Goal: Transaction & Acquisition: Obtain resource

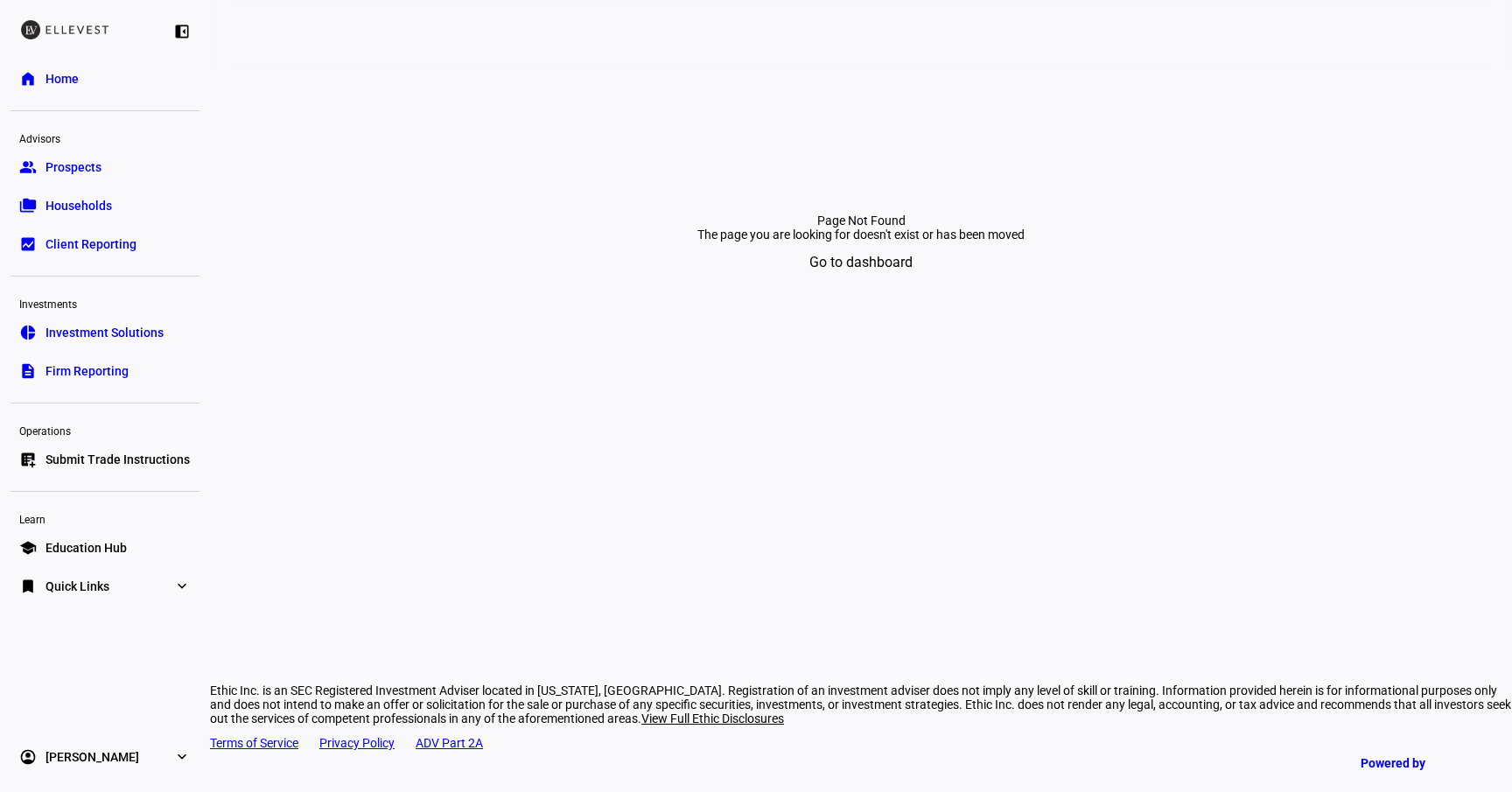
click at [94, 373] on span "Firm Reporting" at bounding box center [86, 371] width 84 height 17
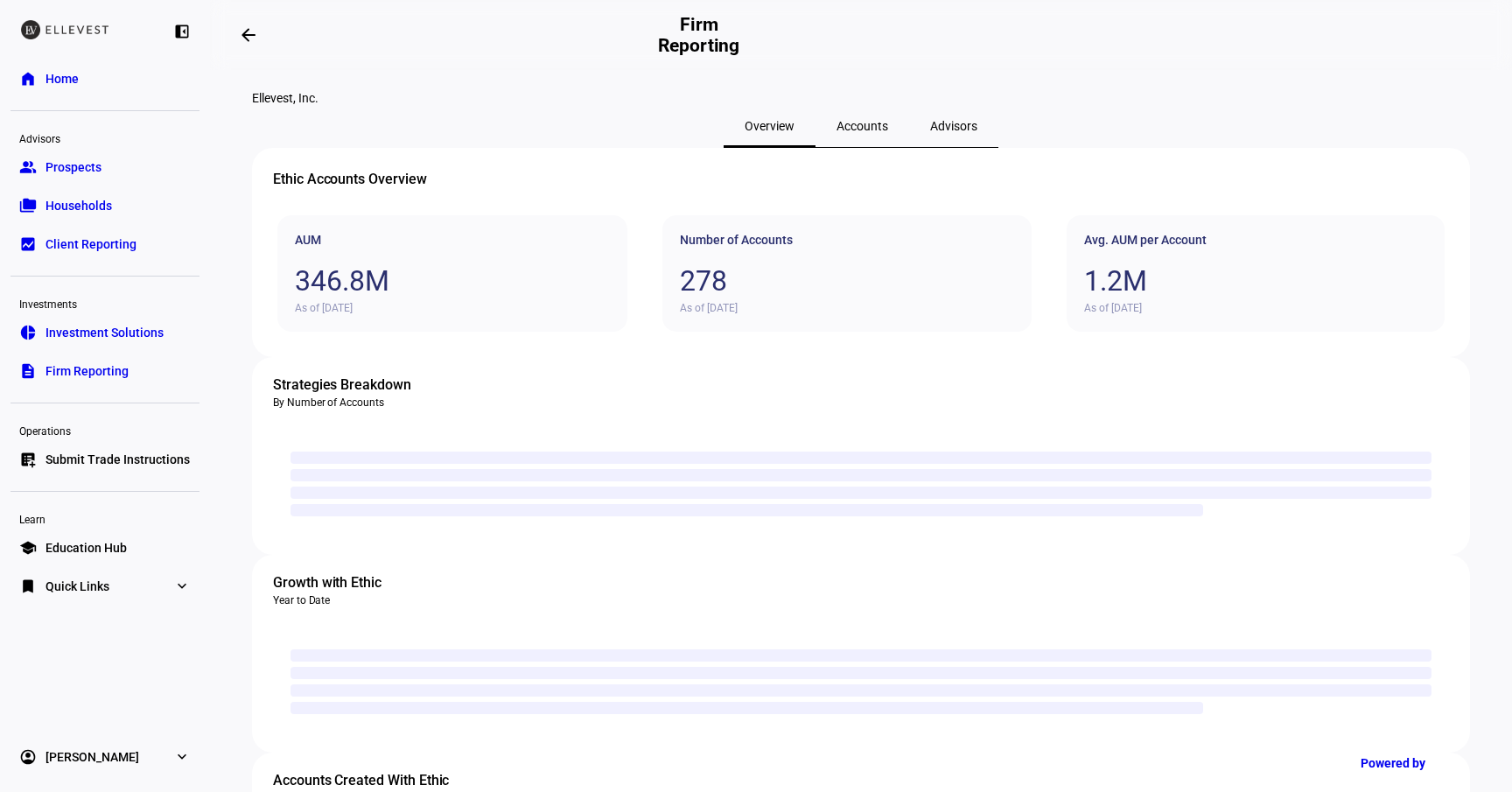
click at [852, 133] on span "Accounts" at bounding box center [863, 126] width 52 height 12
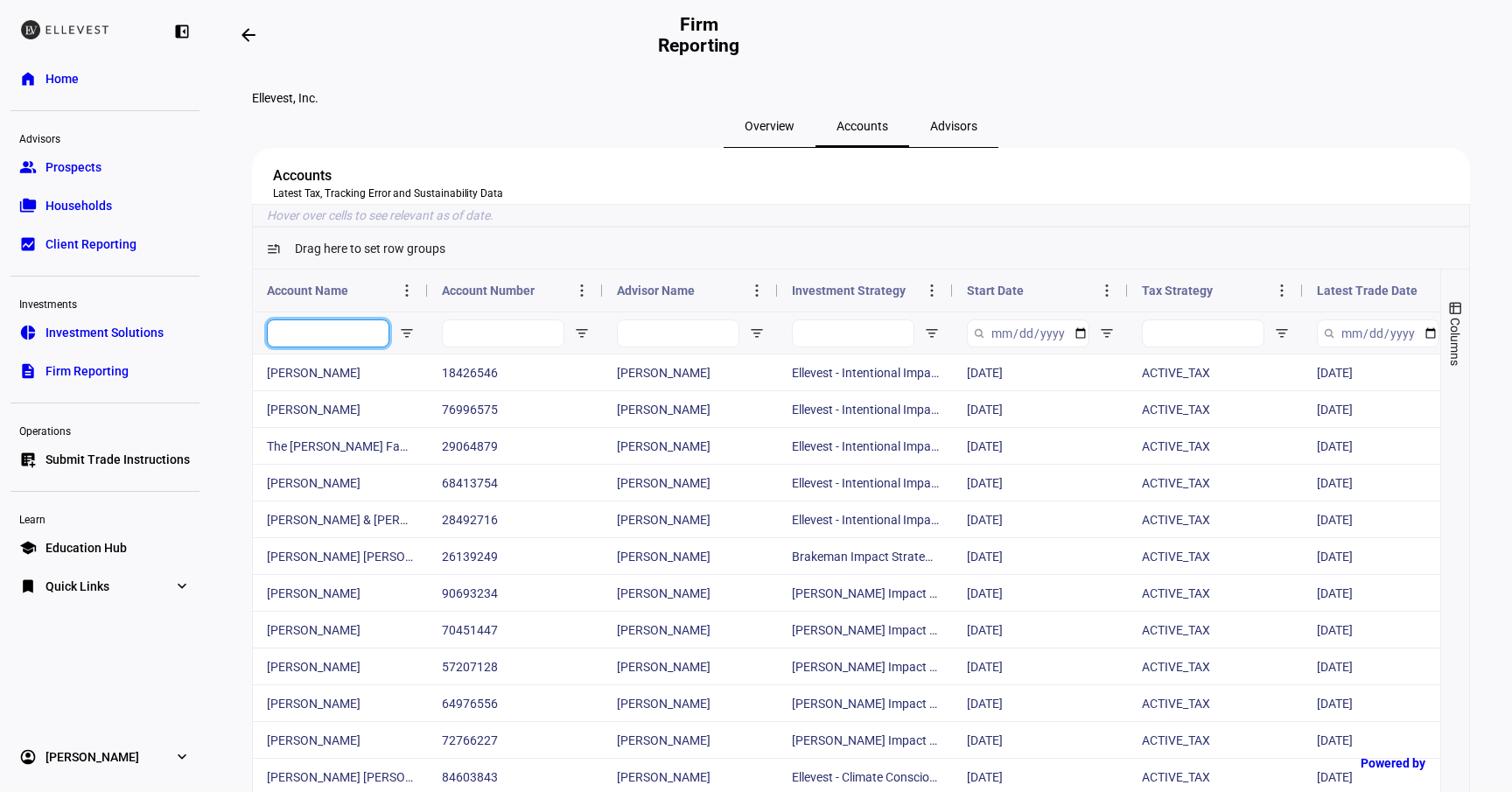
click at [340, 348] on input "Account Name Filter Input" at bounding box center [329, 333] width 123 height 28
click at [301, 348] on input "Account Name Filter Input" at bounding box center [329, 333] width 123 height 28
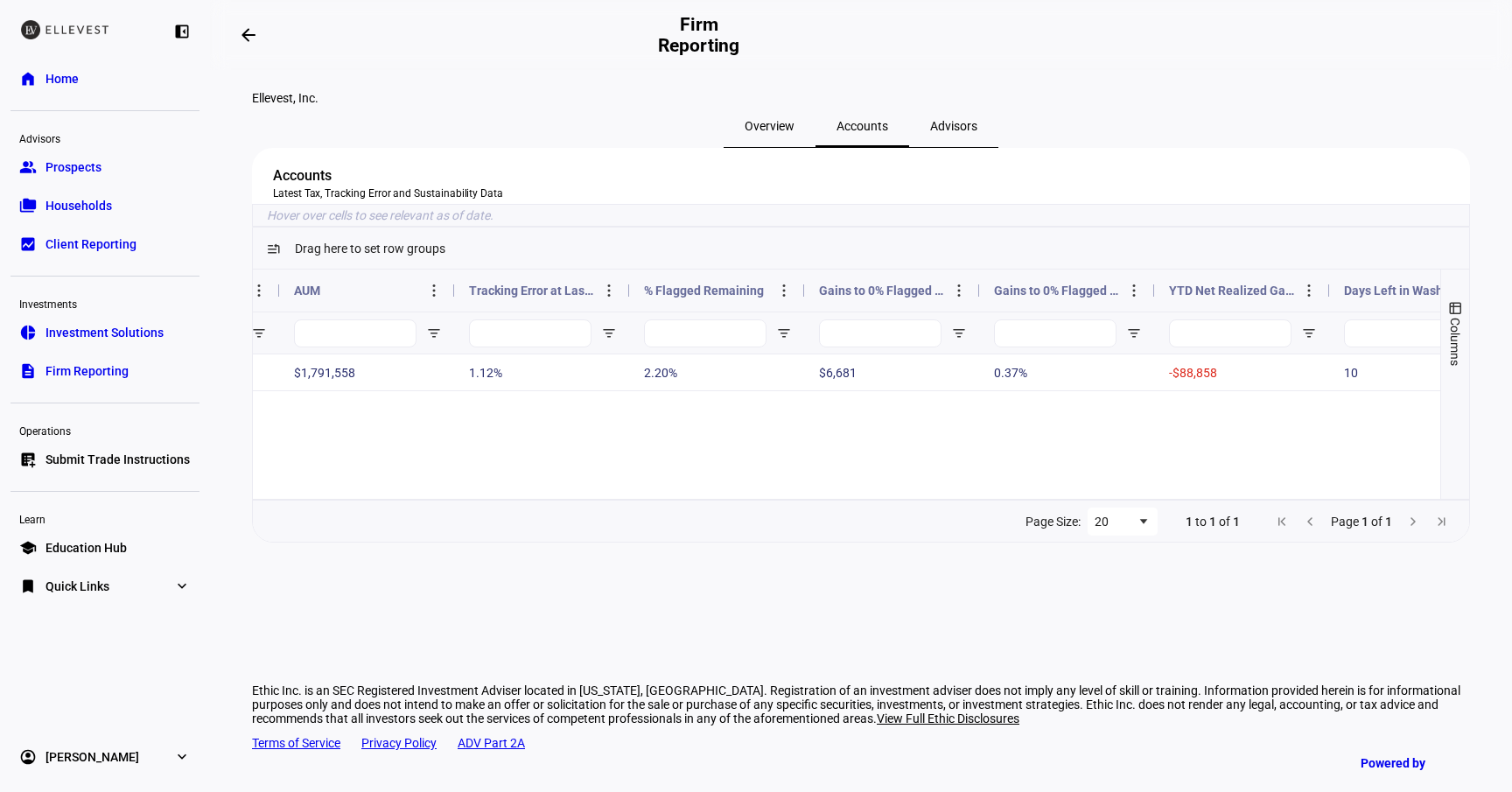
scroll to position [0, 1262]
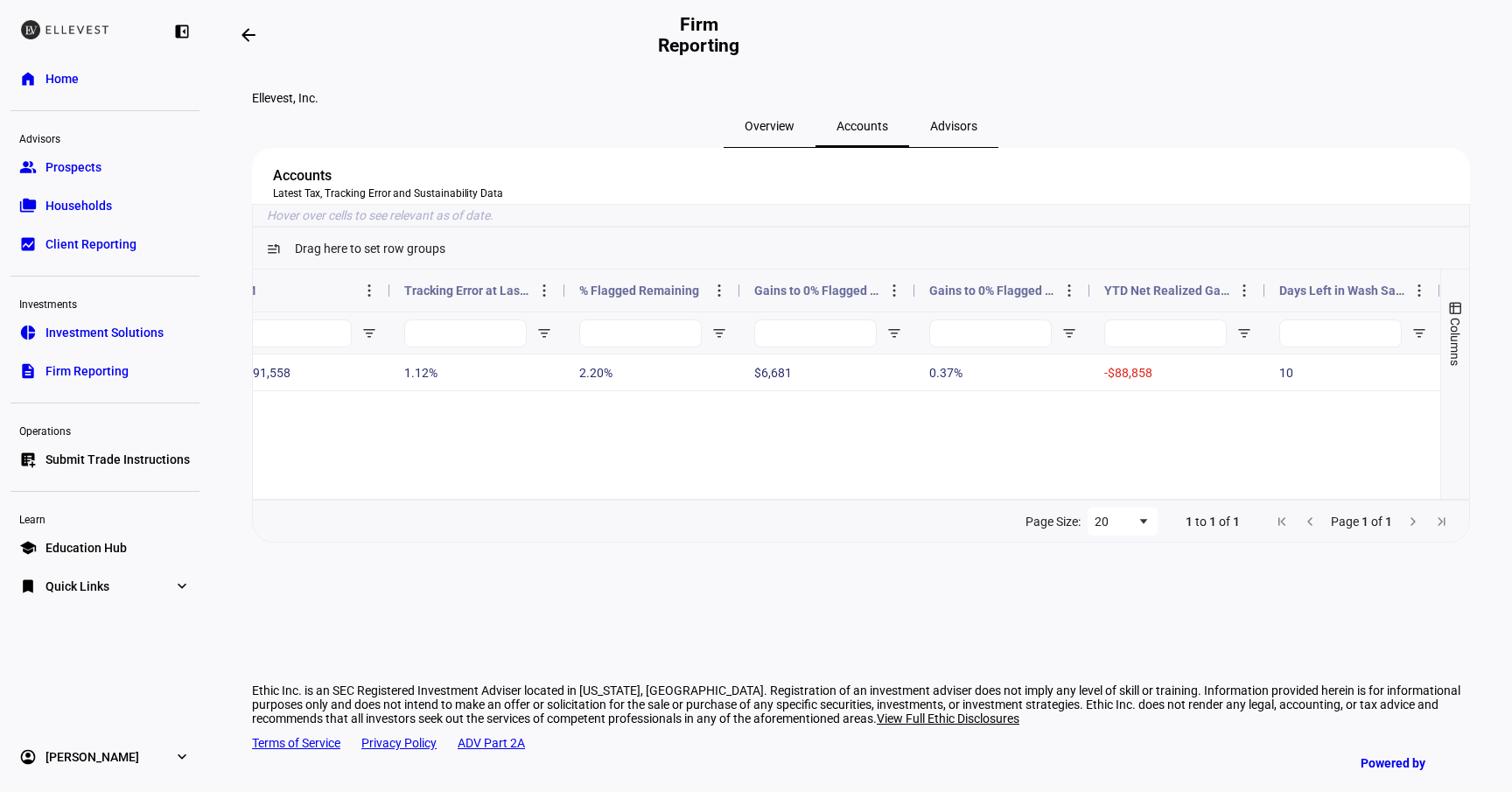
type input "nest"
click at [115, 459] on span "Submit Trade Instructions" at bounding box center [117, 459] width 144 height 17
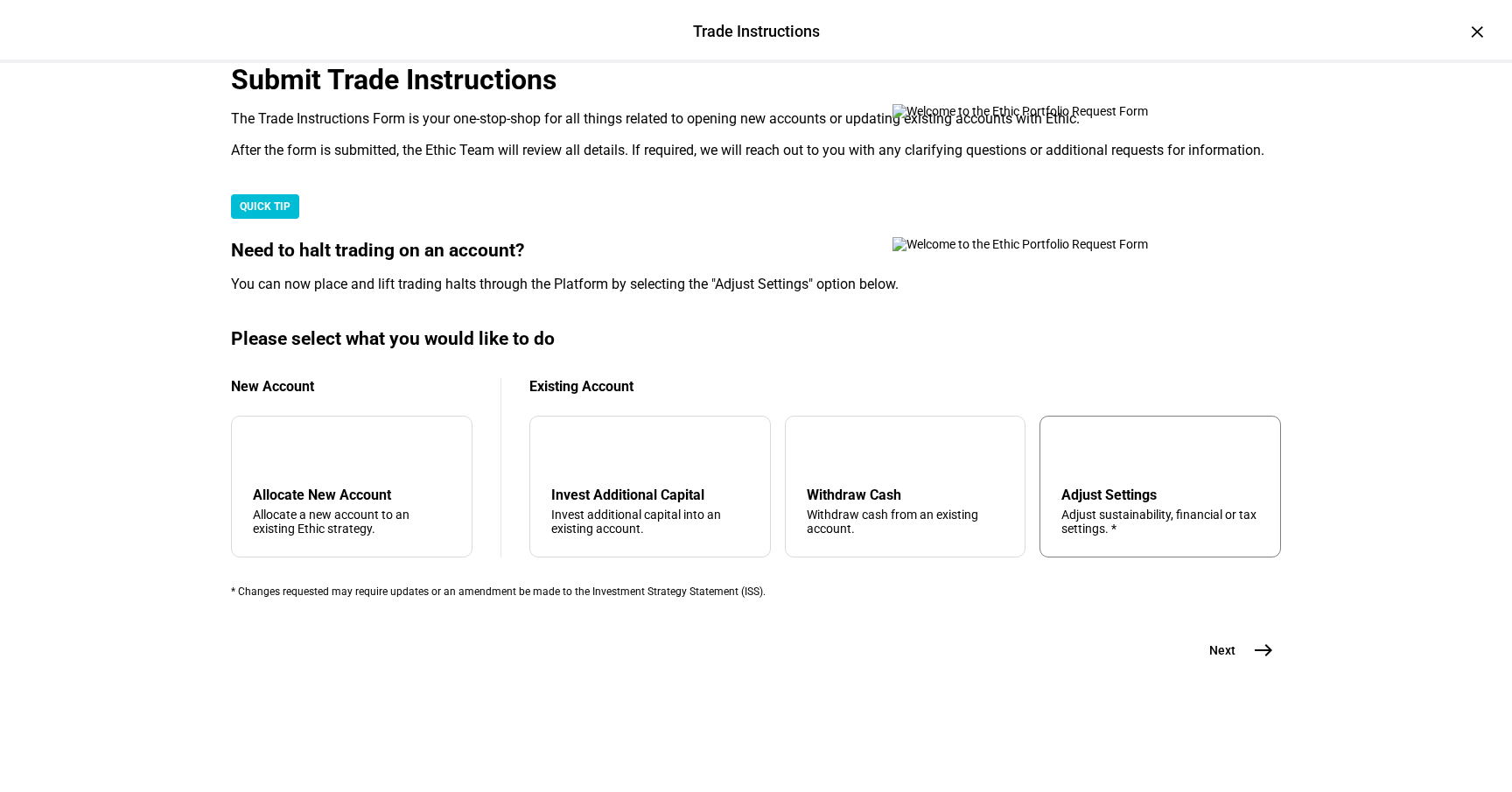
click at [1085, 486] on div "Adjust Settings" at bounding box center [1160, 494] width 198 height 16
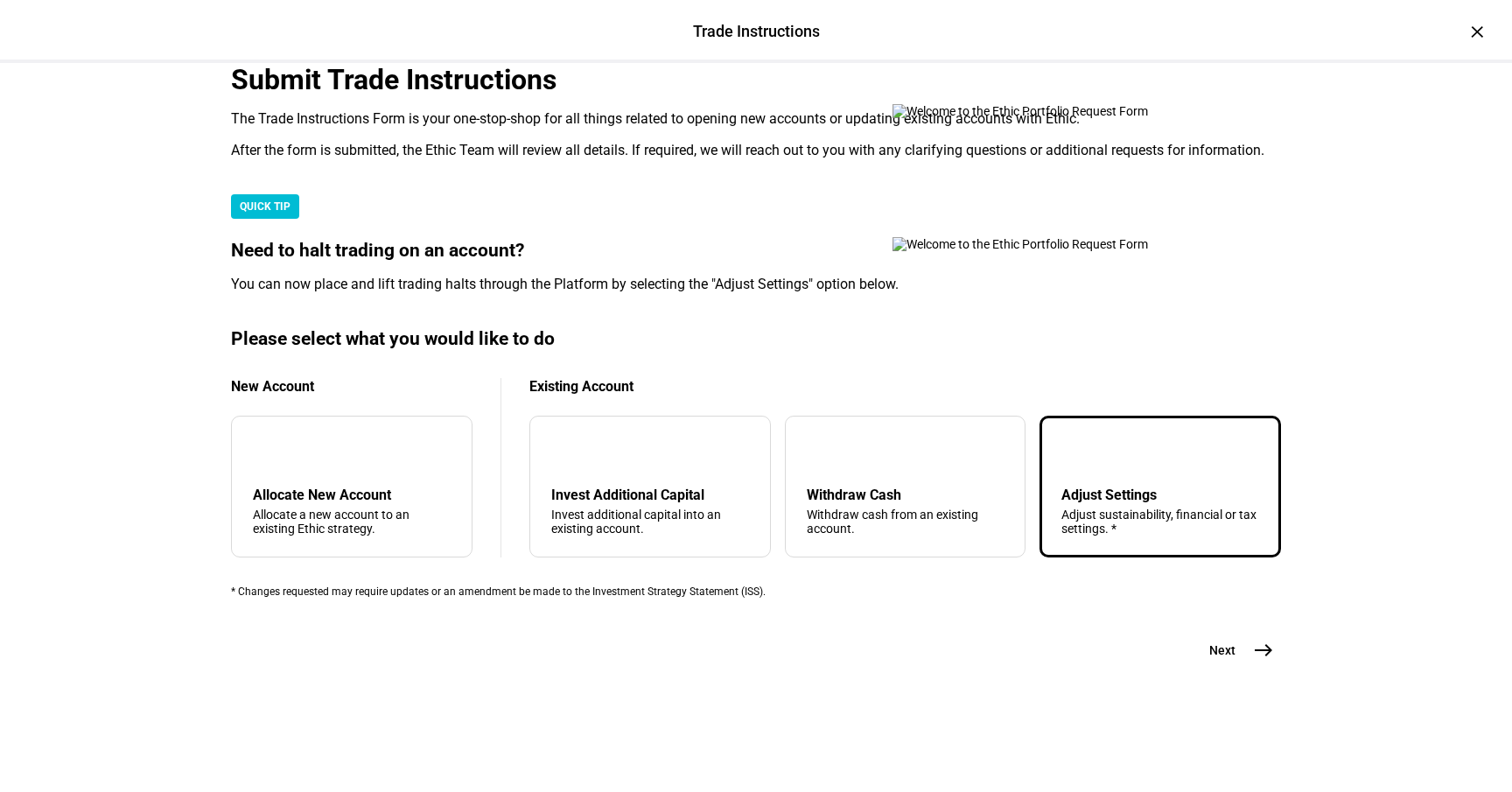
click at [1233, 668] on button "Next east" at bounding box center [1234, 651] width 93 height 35
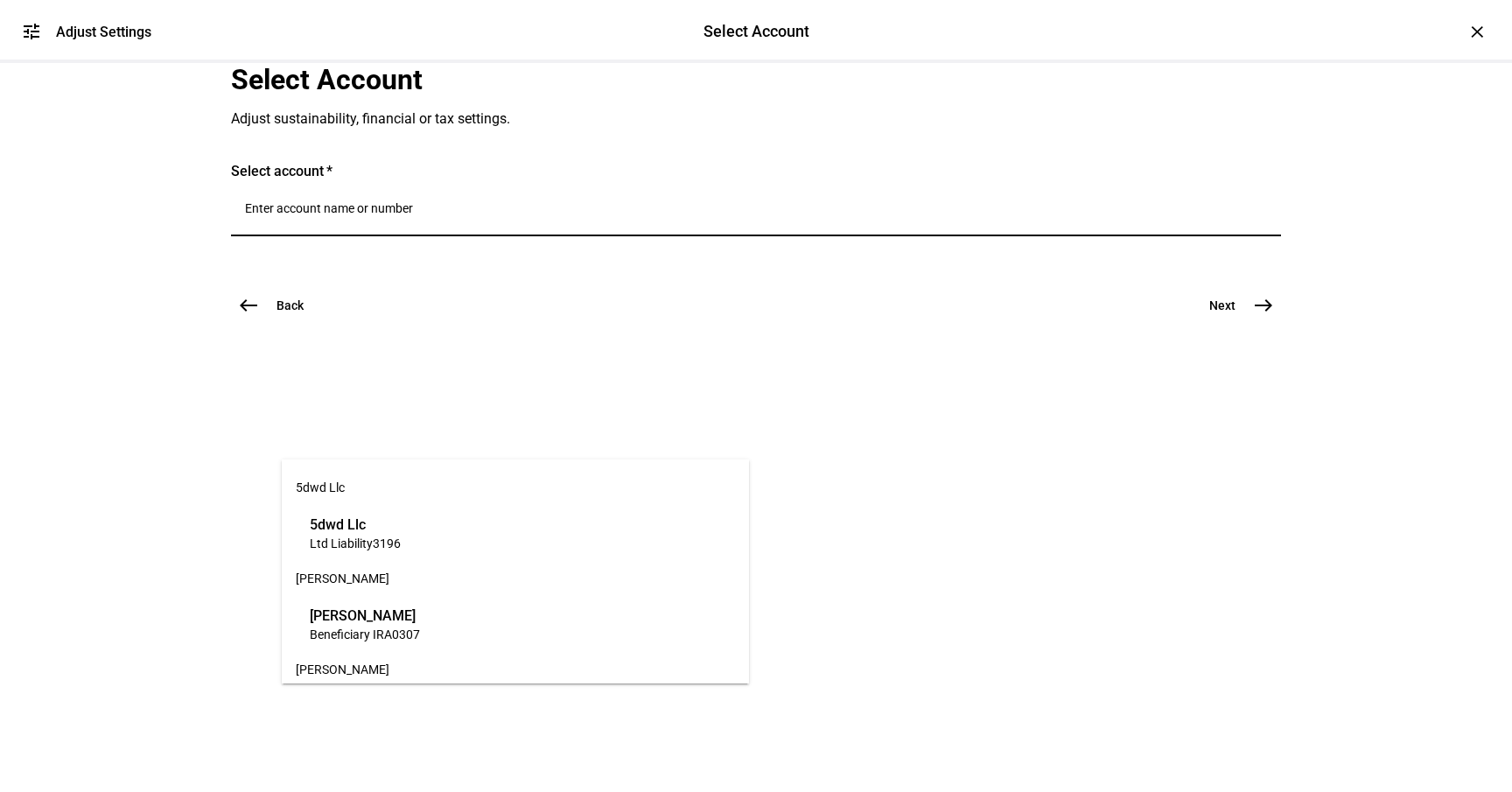
click at [411, 215] on input "Number" at bounding box center [756, 208] width 1022 height 14
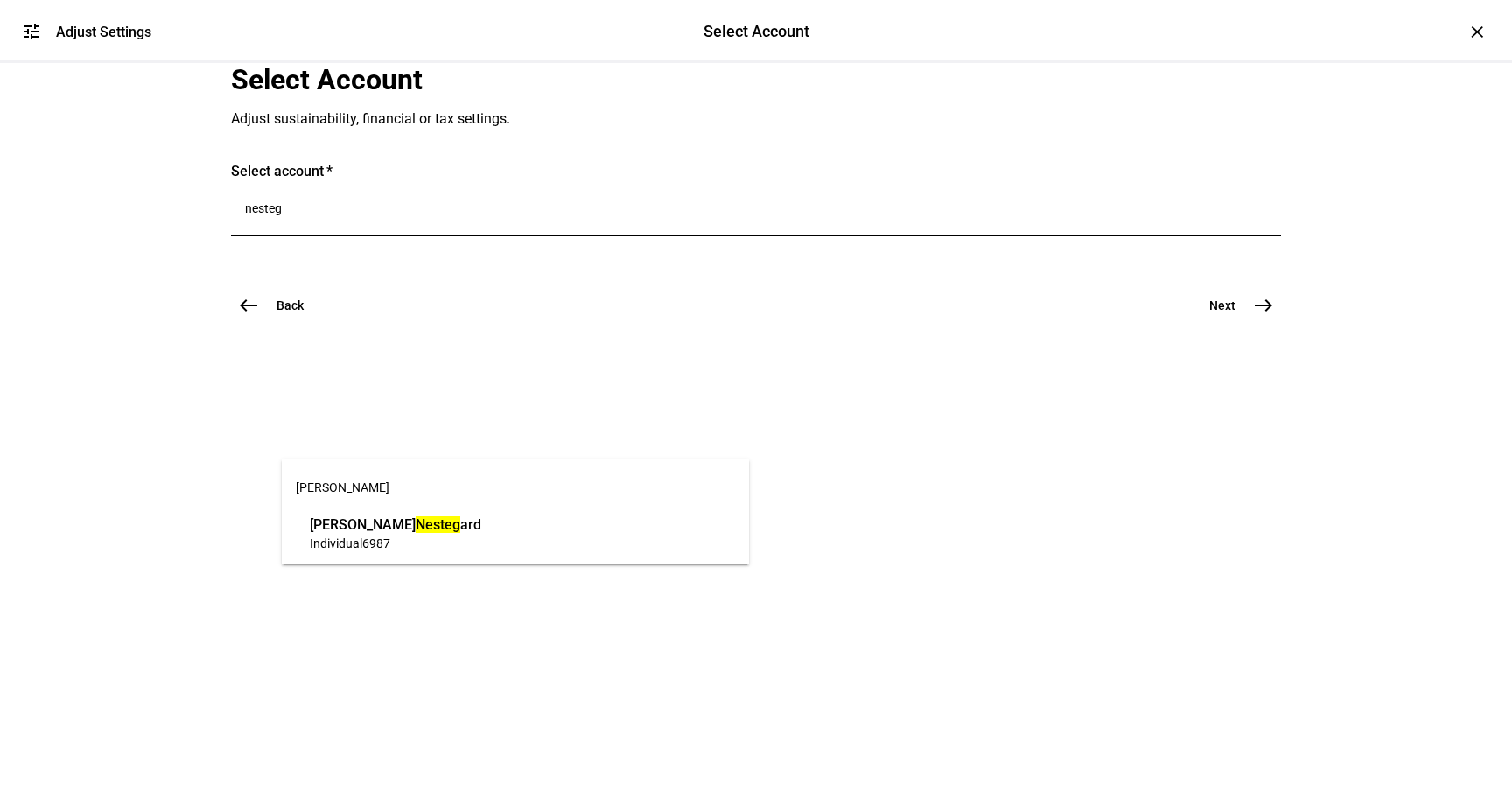
type input "nesteg"
click at [463, 547] on span "Individual 6987" at bounding box center [395, 543] width 172 height 16
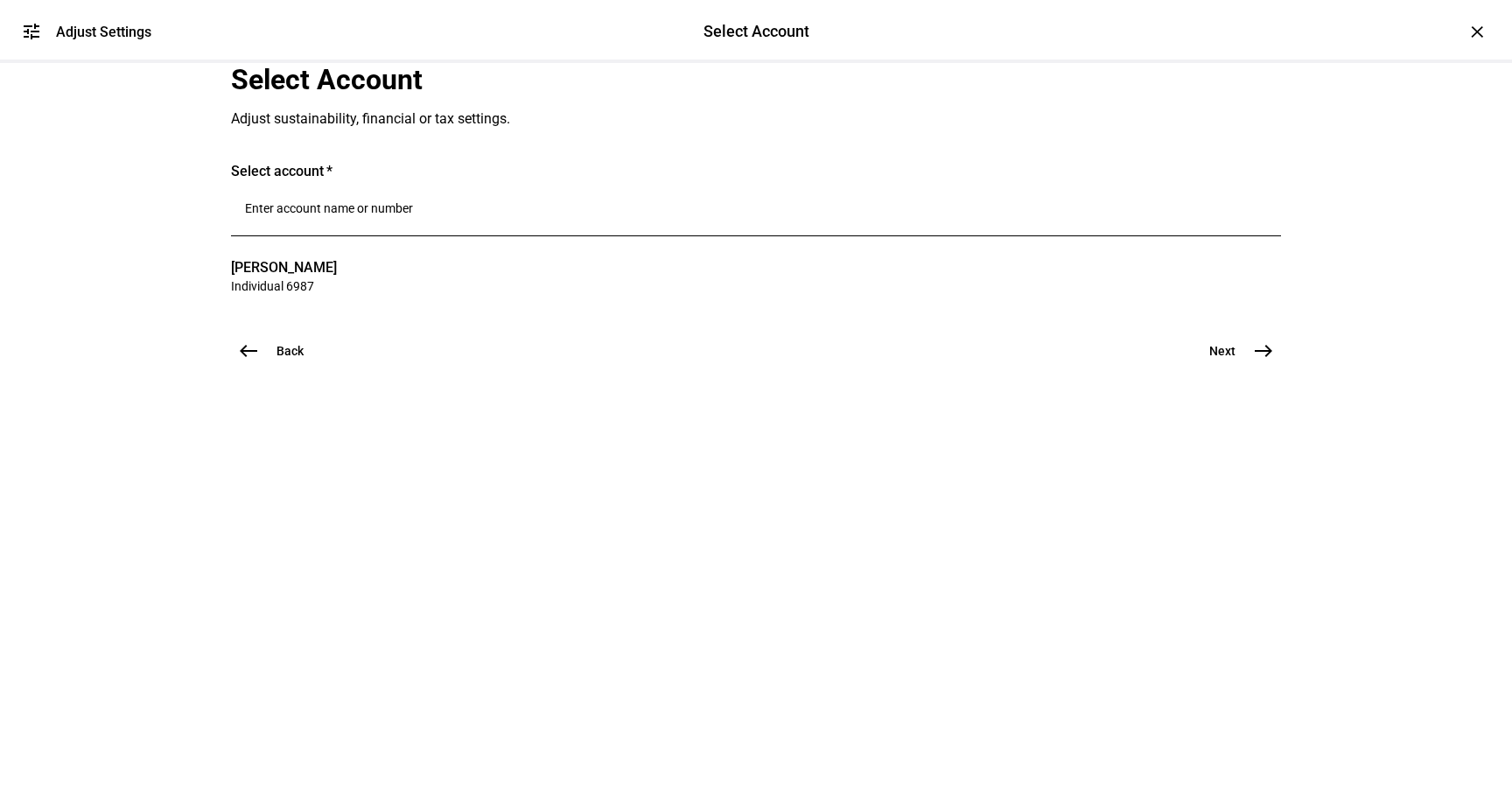
click at [1232, 368] on button "Next east" at bounding box center [1234, 351] width 93 height 35
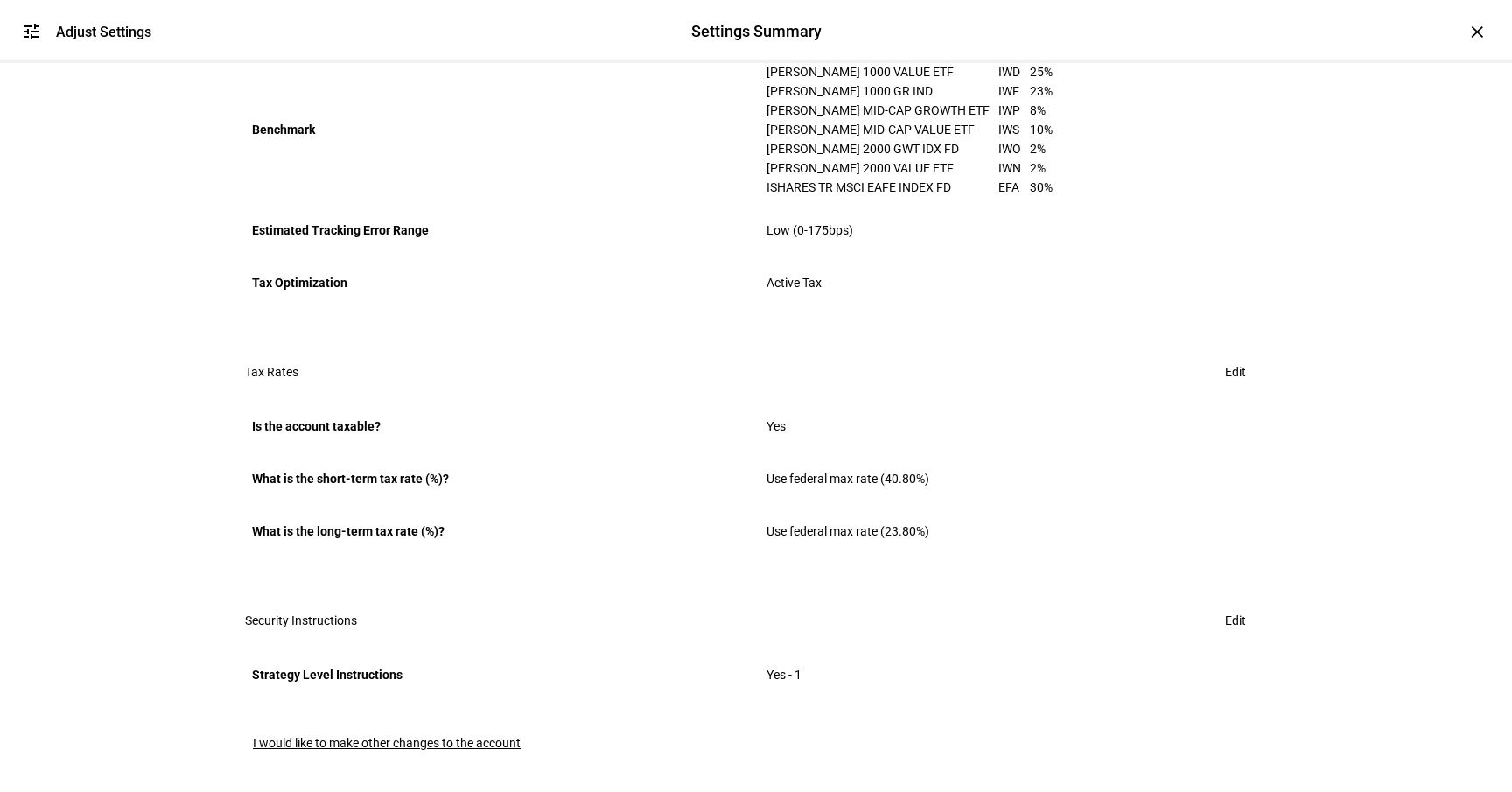
scroll to position [598, 0]
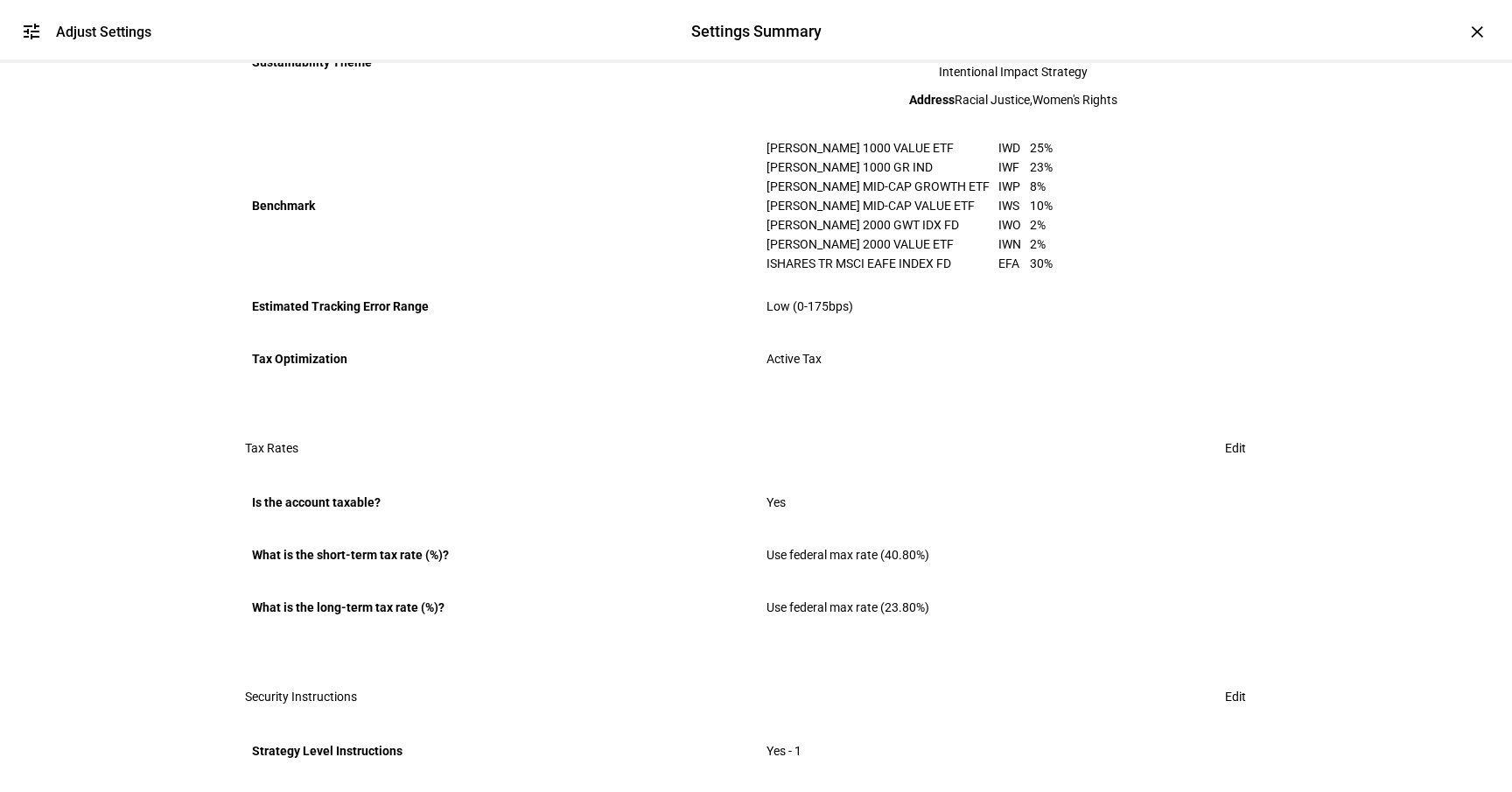
click at [819, 313] on span "Low (0-175bps)" at bounding box center [810, 307] width 86 height 14
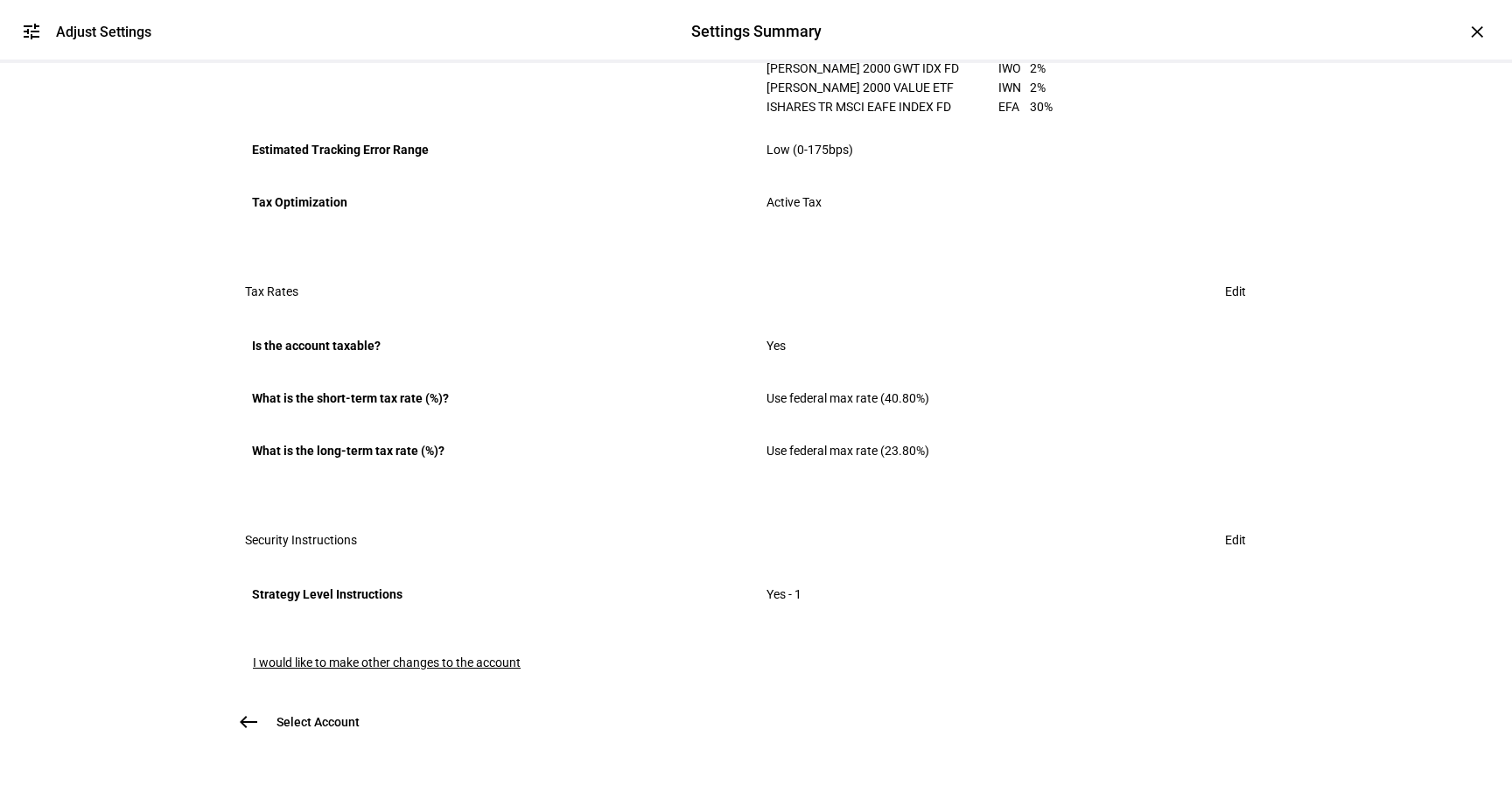
scroll to position [1038, 0]
drag, startPoint x: 382, startPoint y: 629, endPoint x: 417, endPoint y: 687, distance: 67.7
click at [417, 687] on plt-prf-settings-summary "Settings Summary Review trade instructions currently on file. check_circle Trad…" at bounding box center [755, 23] width 1050 height 1431
click at [326, 656] on span "I would like to make other changes to the account" at bounding box center [386, 662] width 268 height 14
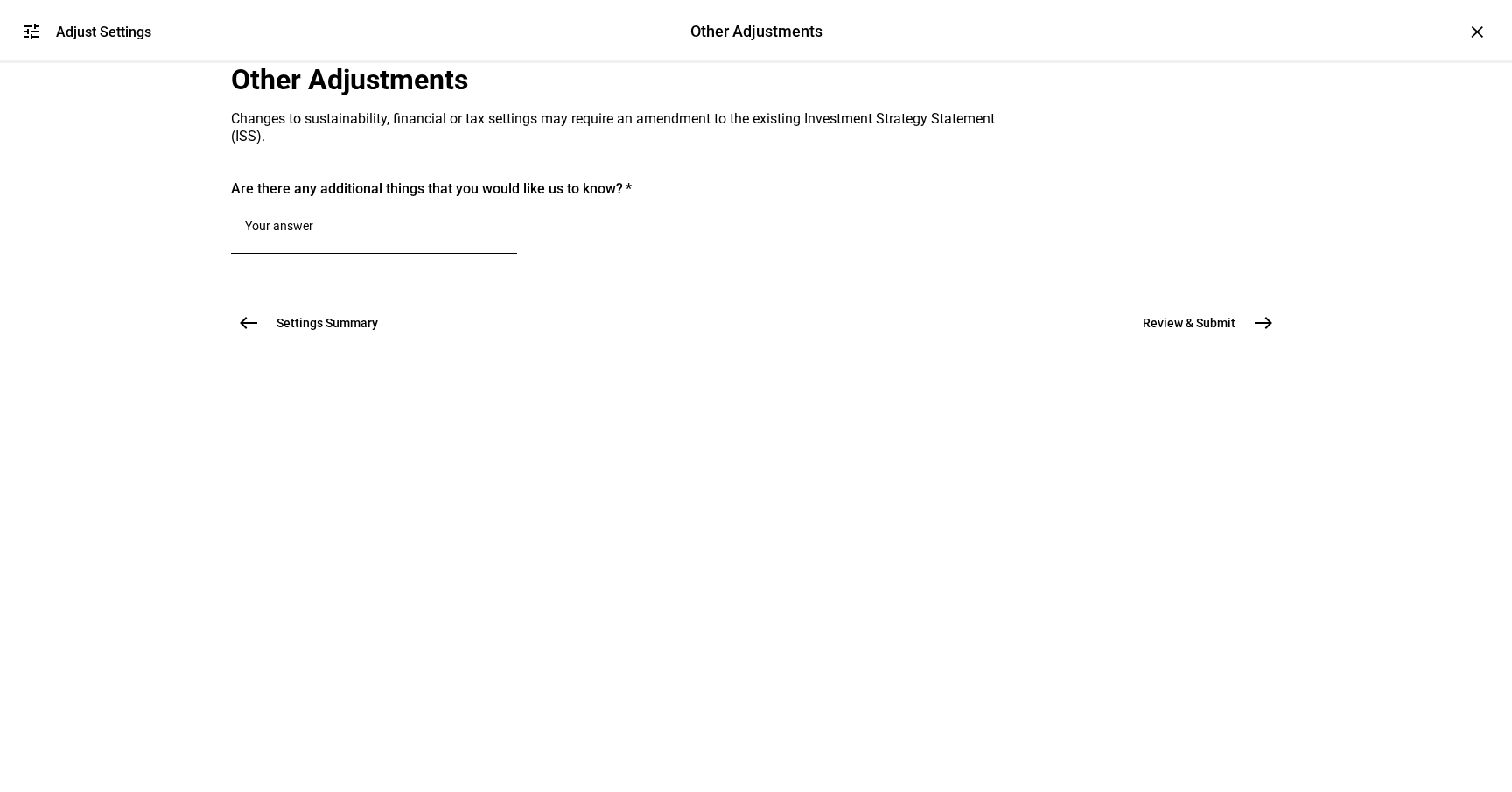
click at [247, 340] on span "west" at bounding box center [248, 323] width 35 height 35
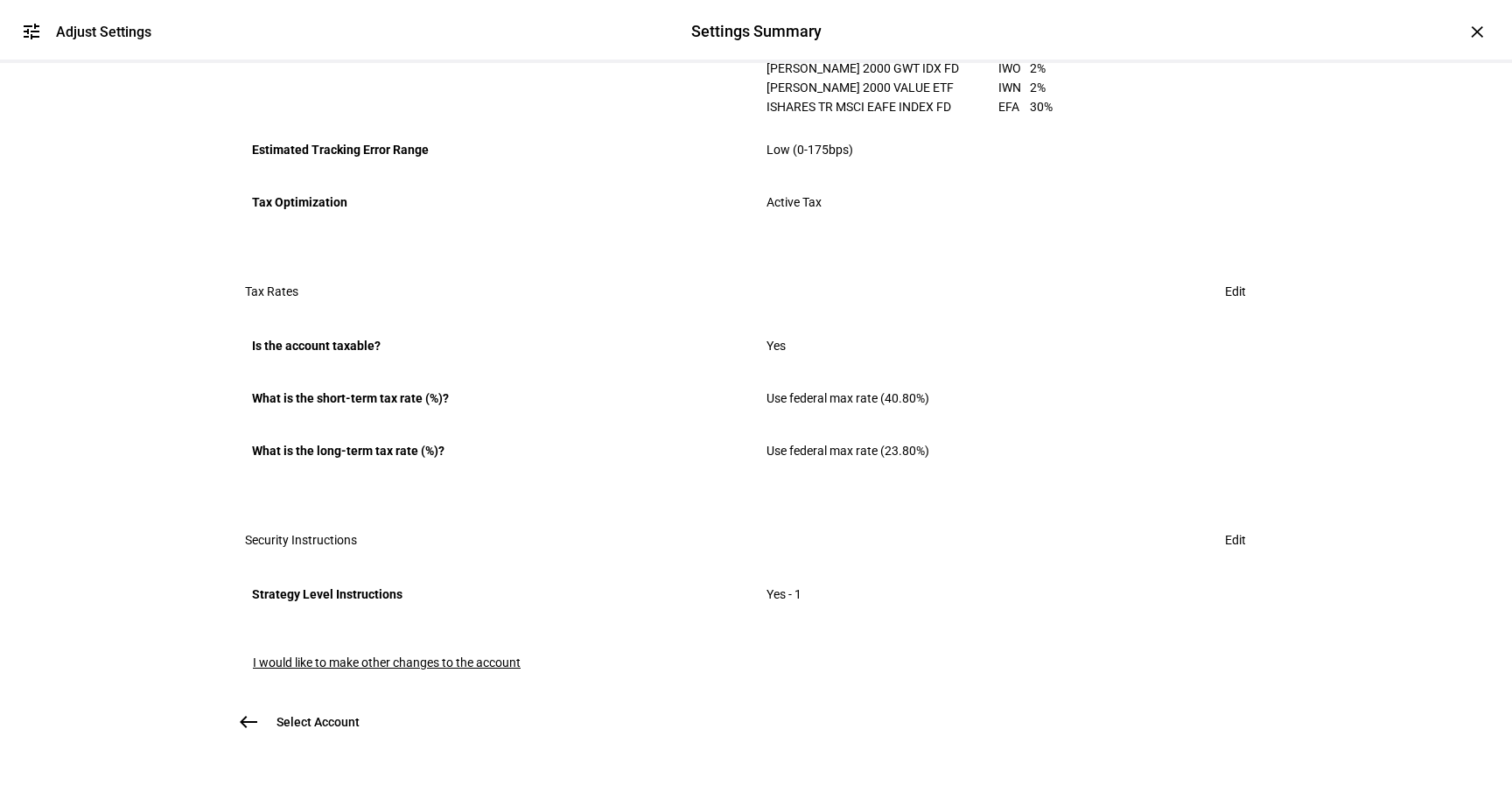
scroll to position [1038, 0]
click at [244, 705] on span "west" at bounding box center [248, 722] width 35 height 35
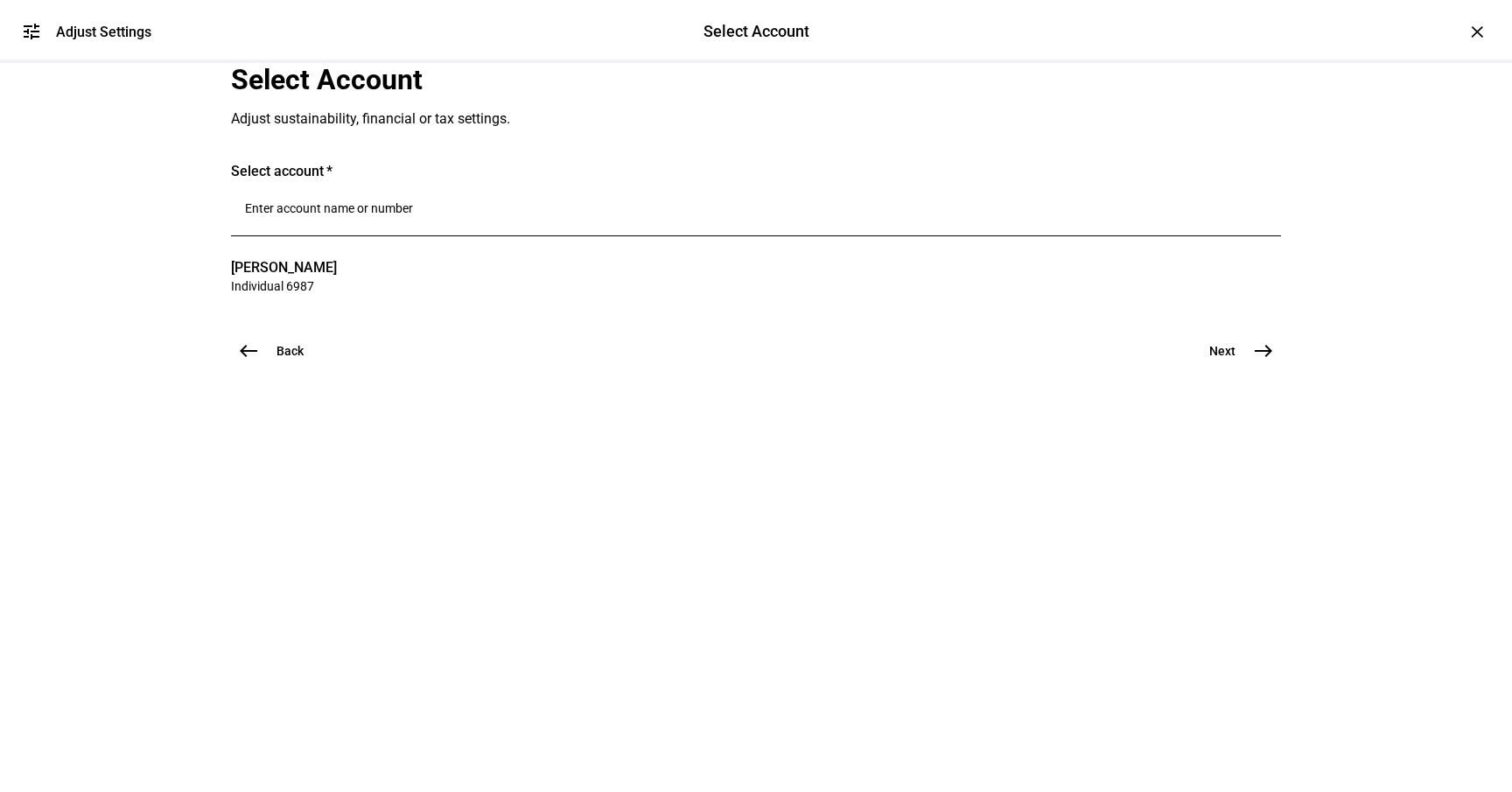
scroll to position [0, 0]
click at [238, 361] on mat-icon "west" at bounding box center [249, 351] width 21 height 21
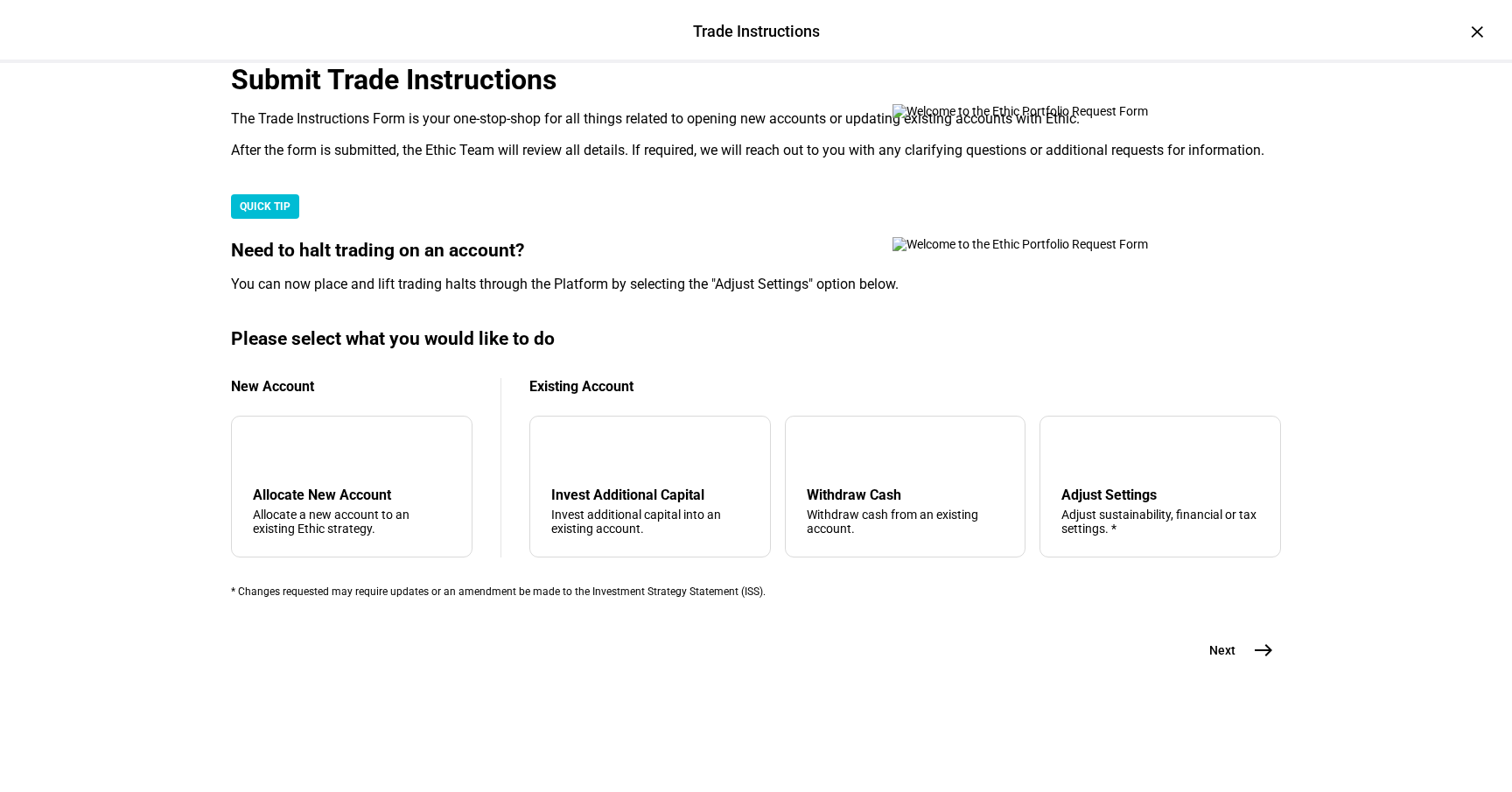
scroll to position [428, 0]
click at [925, 507] on div "Withdraw cash from an existing account." at bounding box center [906, 521] width 198 height 28
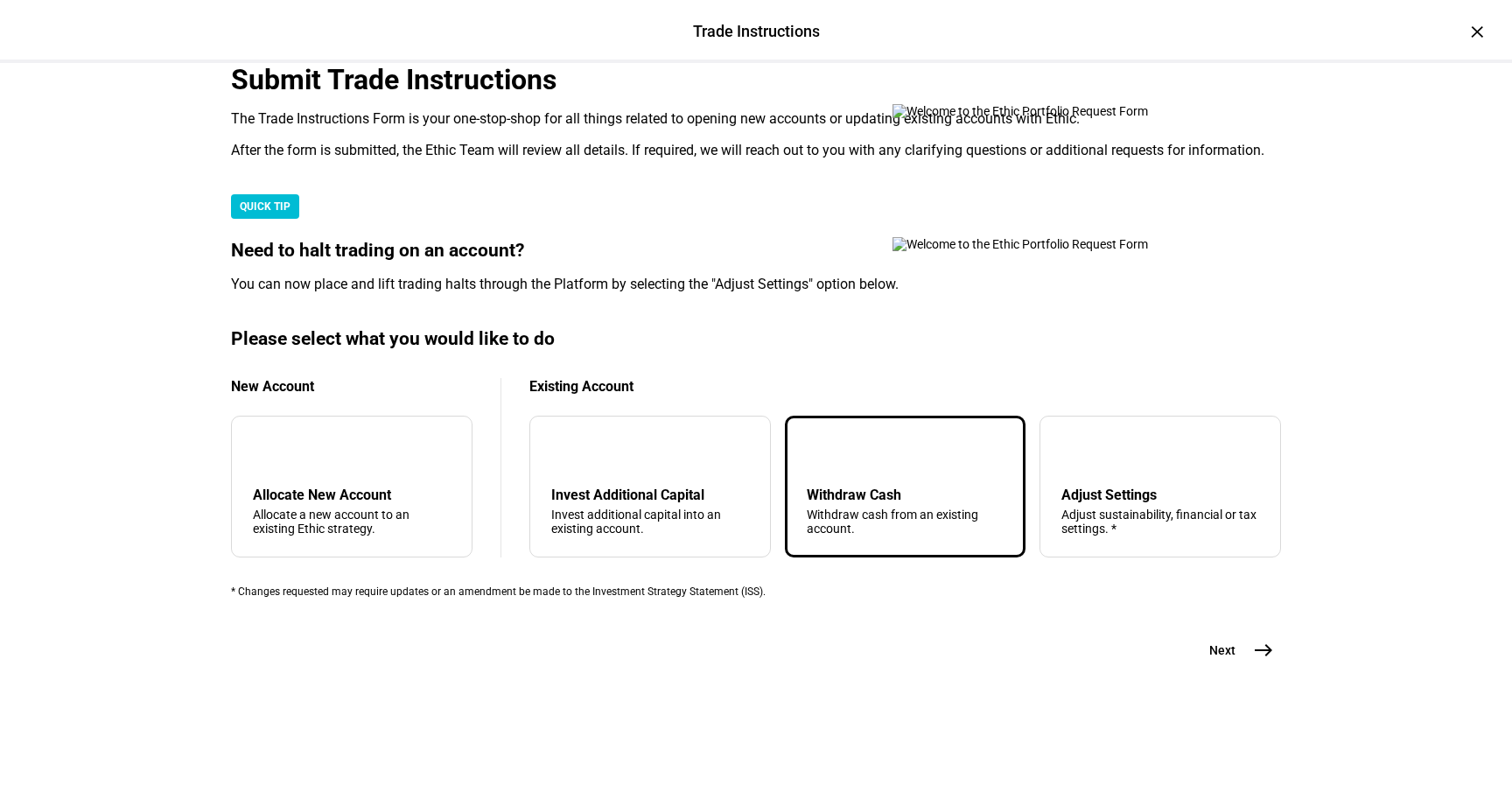
click at [1216, 659] on span "Next" at bounding box center [1222, 651] width 26 height 17
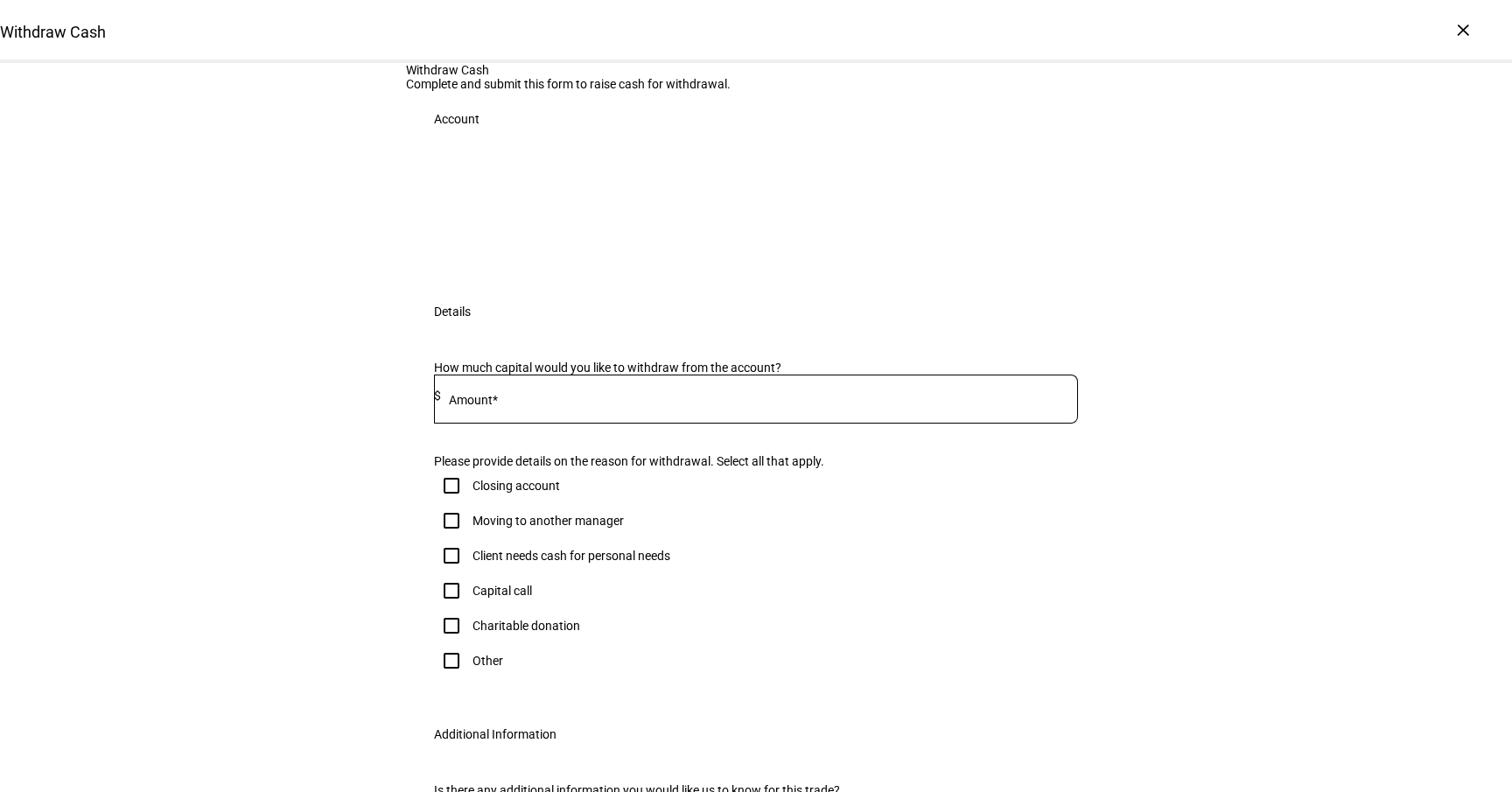
click at [601, 403] on input at bounding box center [759, 395] width 637 height 14
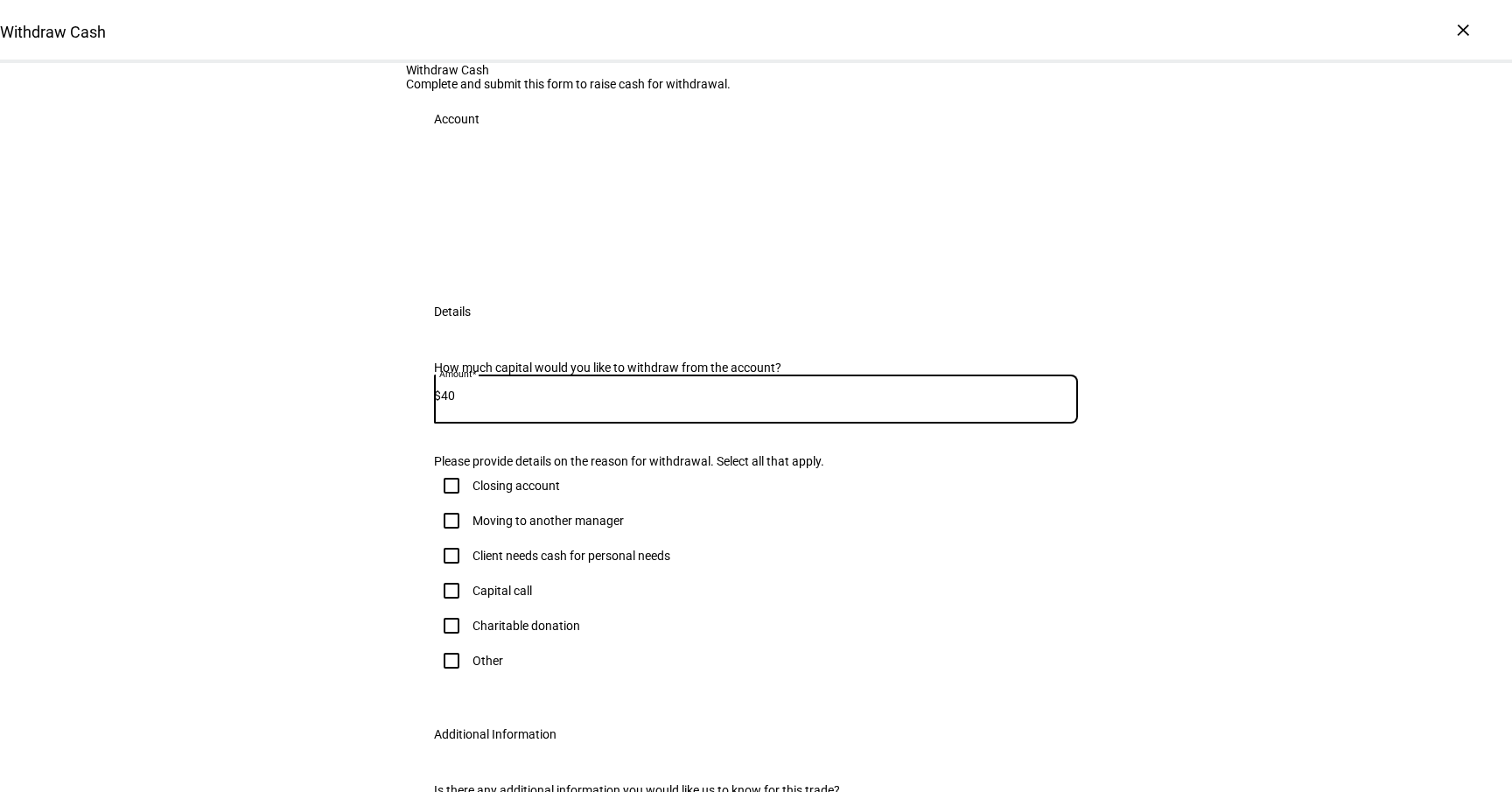
type input "4"
type input "50,000"
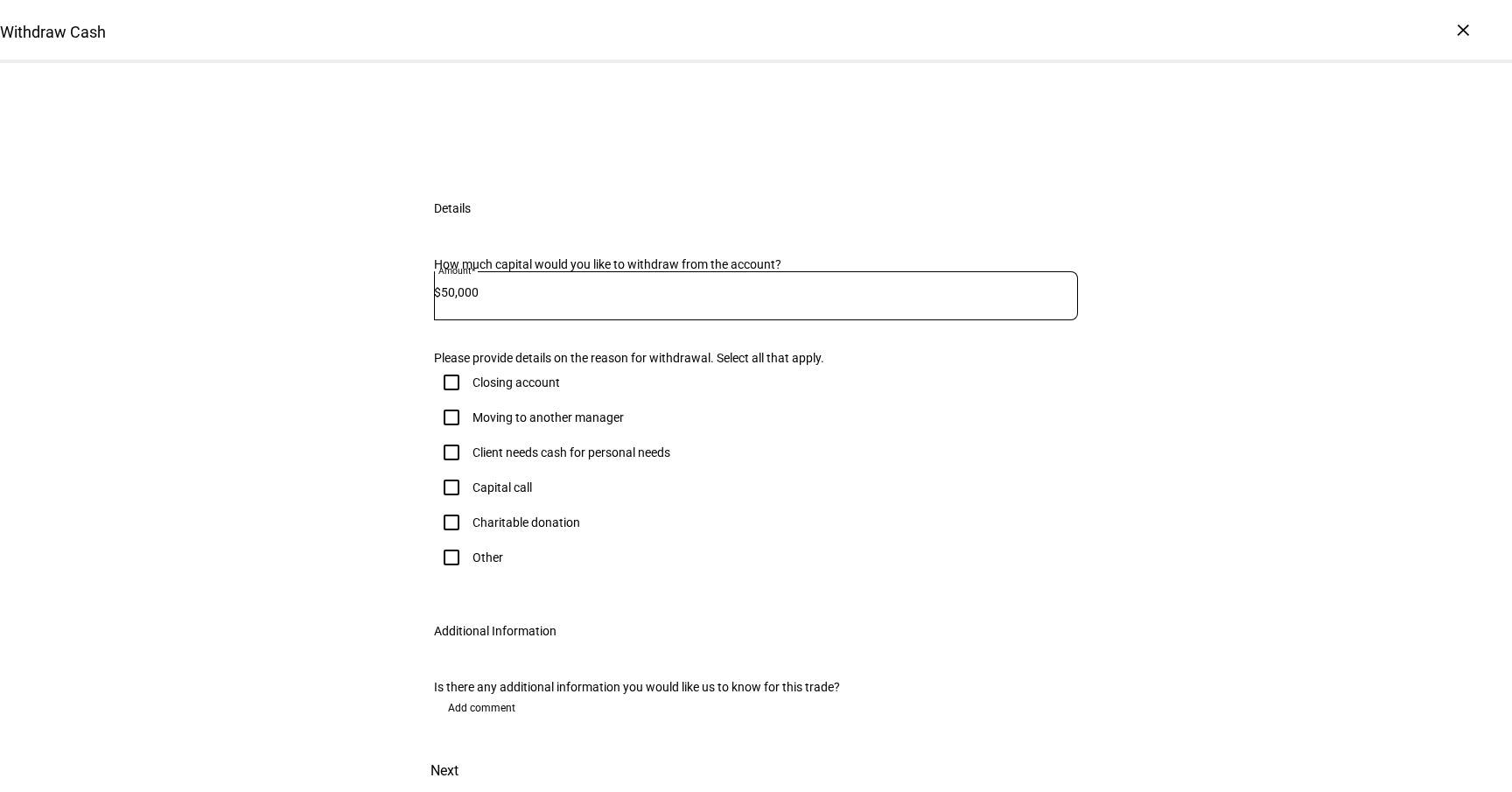
scroll to position [270, 0]
click at [577, 459] on div "Client needs cash for personal needs" at bounding box center [572, 453] width 198 height 14
click at [469, 470] on input "Client needs cash for personal needs" at bounding box center [451, 453] width 35 height 35
checkbox input "true"
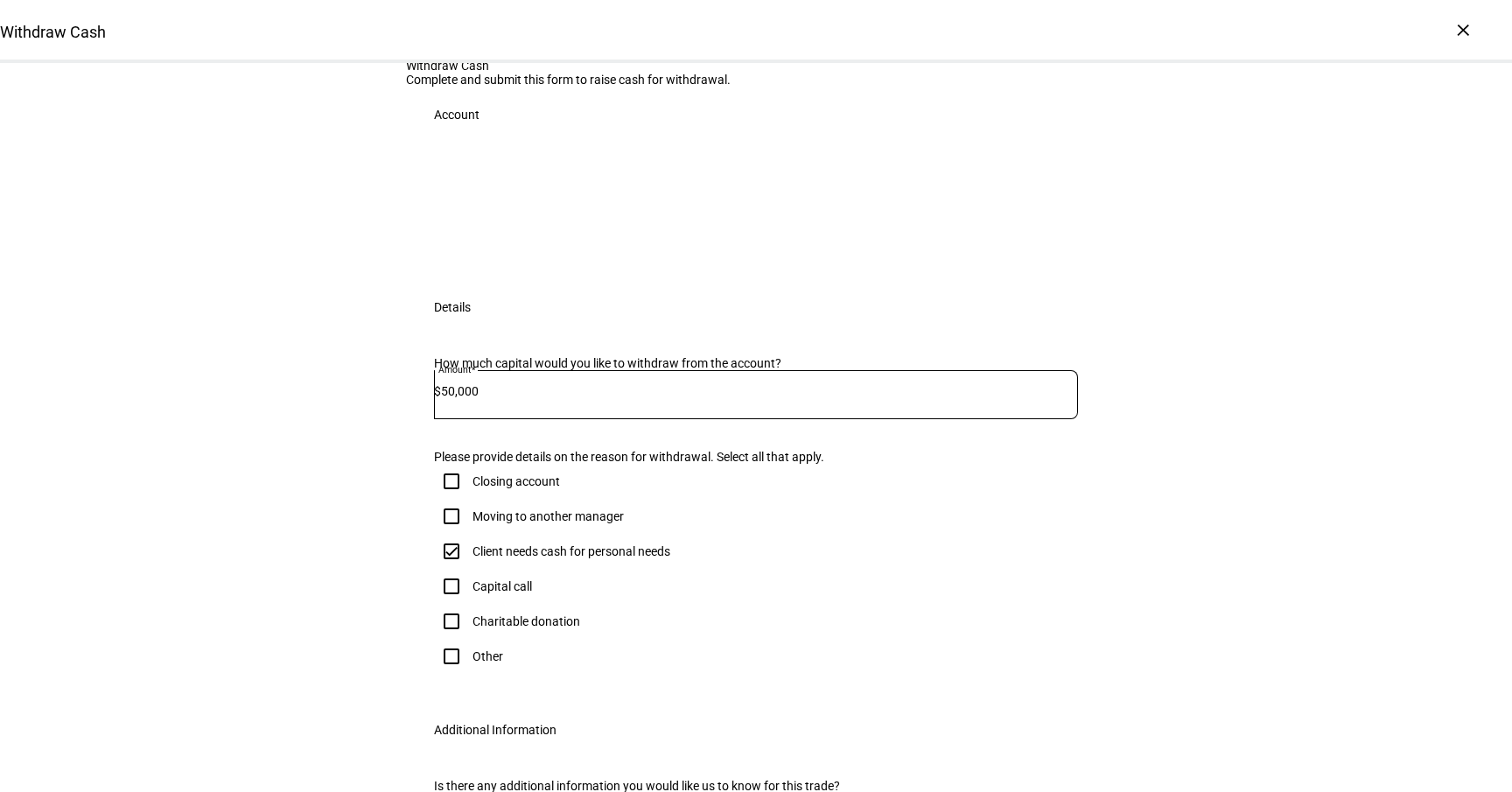
scroll to position [0, 0]
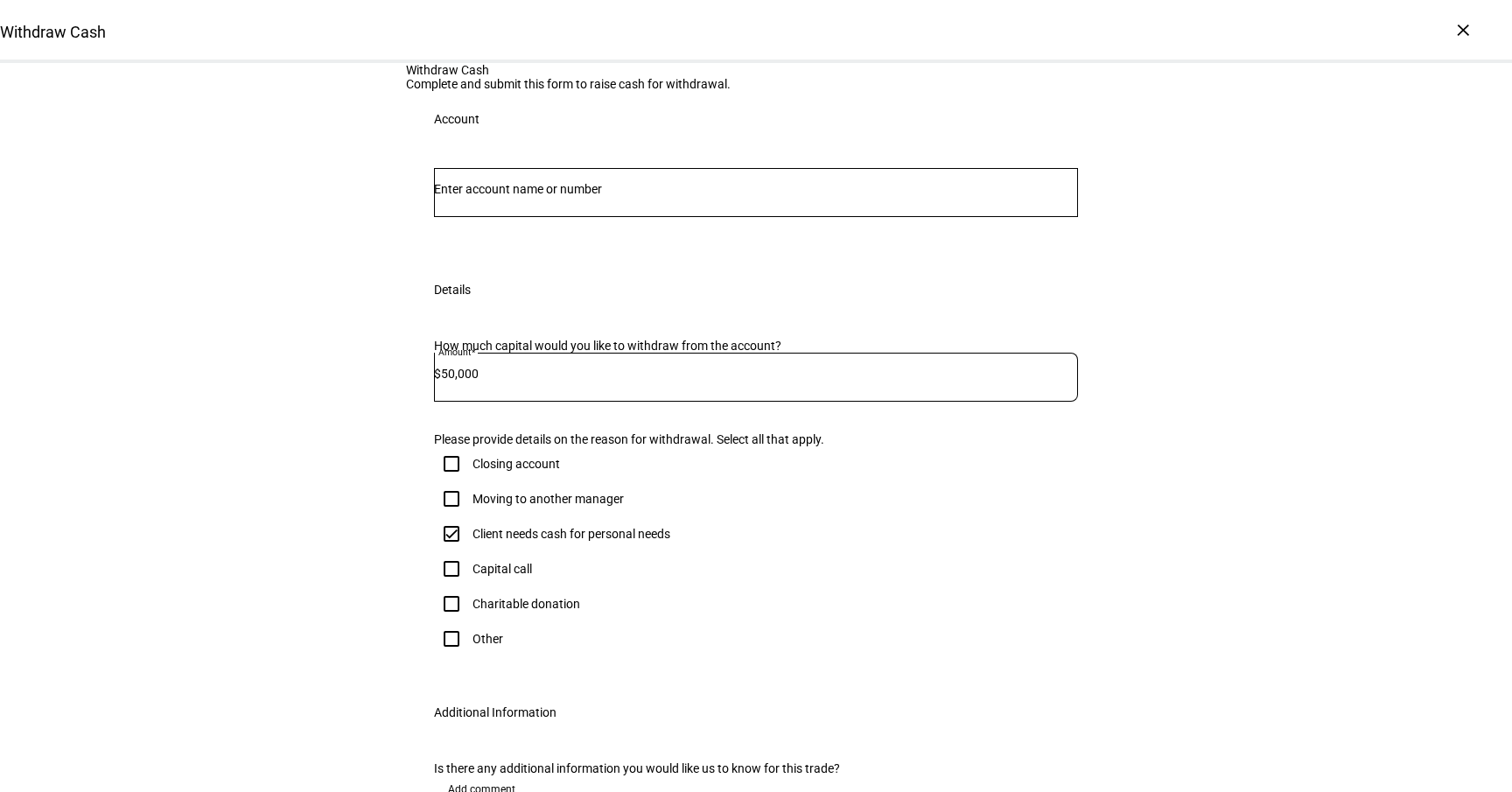
click at [514, 196] on input "Number" at bounding box center [756, 188] width 644 height 14
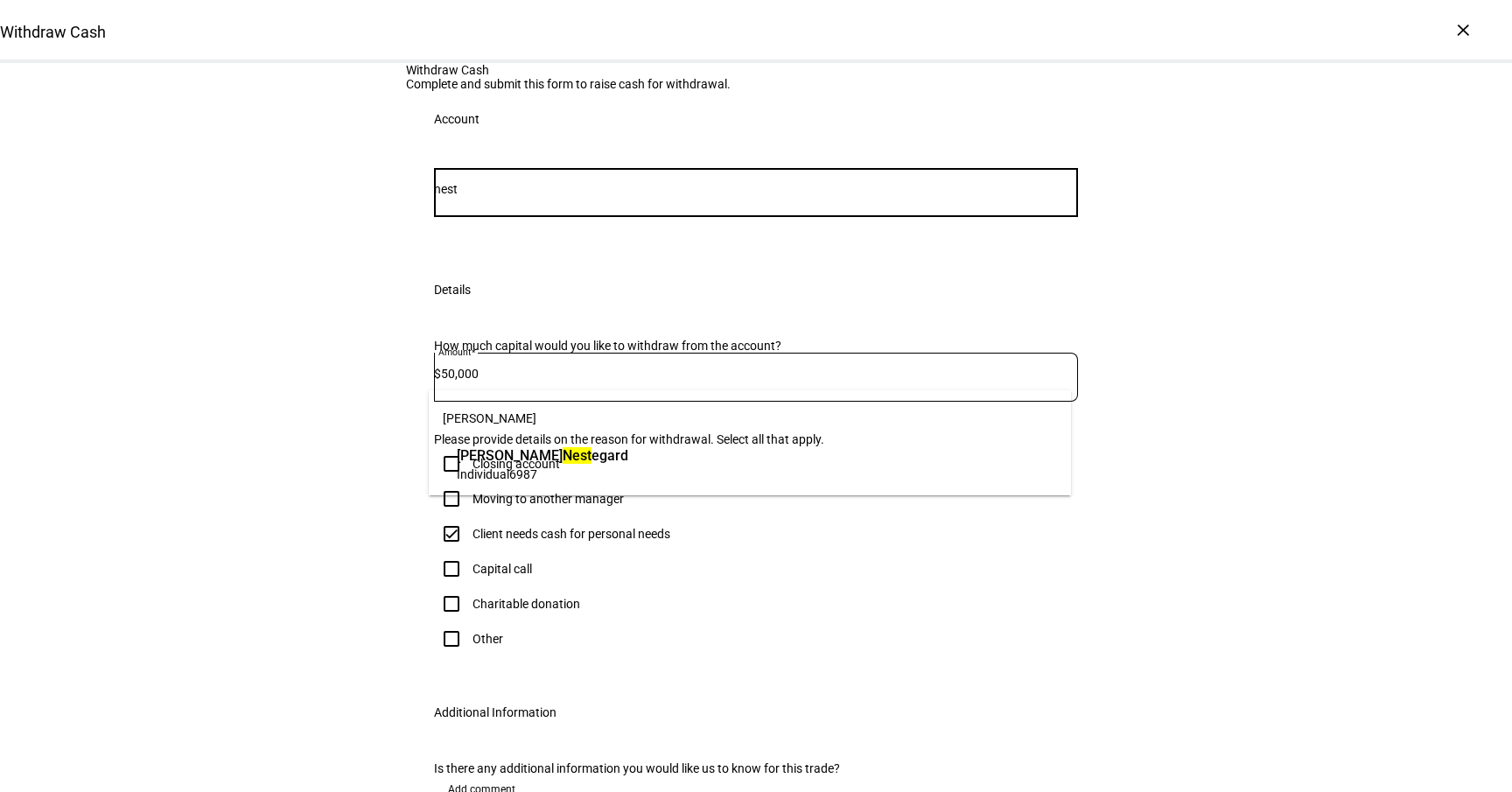
type input "nest"
click at [574, 462] on span "Susan Kay Nest egard" at bounding box center [542, 456] width 172 height 20
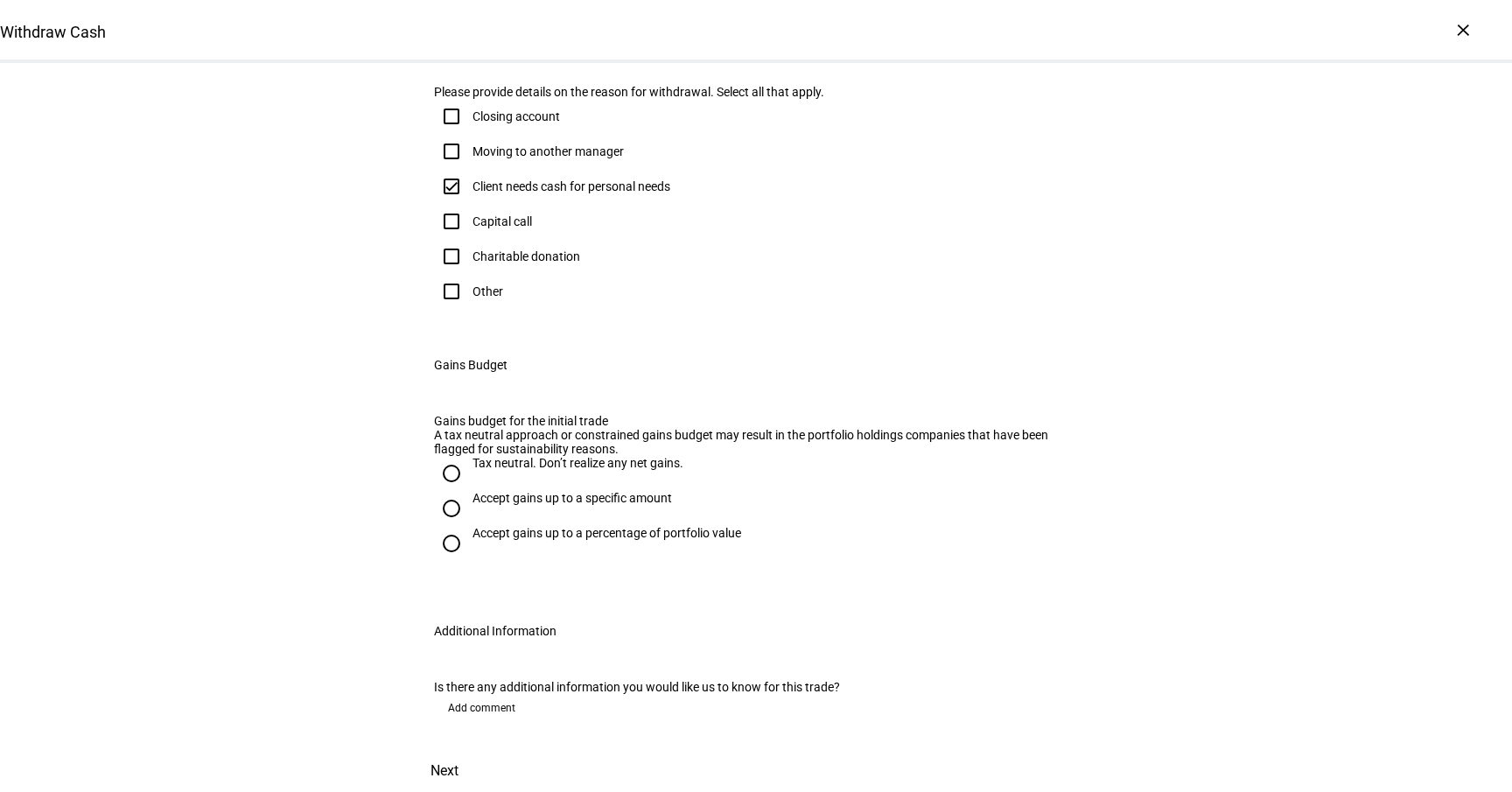
scroll to position [794, 0]
drag, startPoint x: 1055, startPoint y: 740, endPoint x: 587, endPoint y: 360, distance: 602.8
click at [586, 359] on div "Withdraw Cash Complete and submit this form to raise cash for withdrawal. Accou…" at bounding box center [756, 232] width 700 height 1123
click at [587, 457] on div "Tax neutral. Don’t realize any net gains." at bounding box center [578, 463] width 211 height 14
click at [469, 457] on input "Tax neutral. Don’t realize any net gains." at bounding box center [451, 474] width 35 height 35
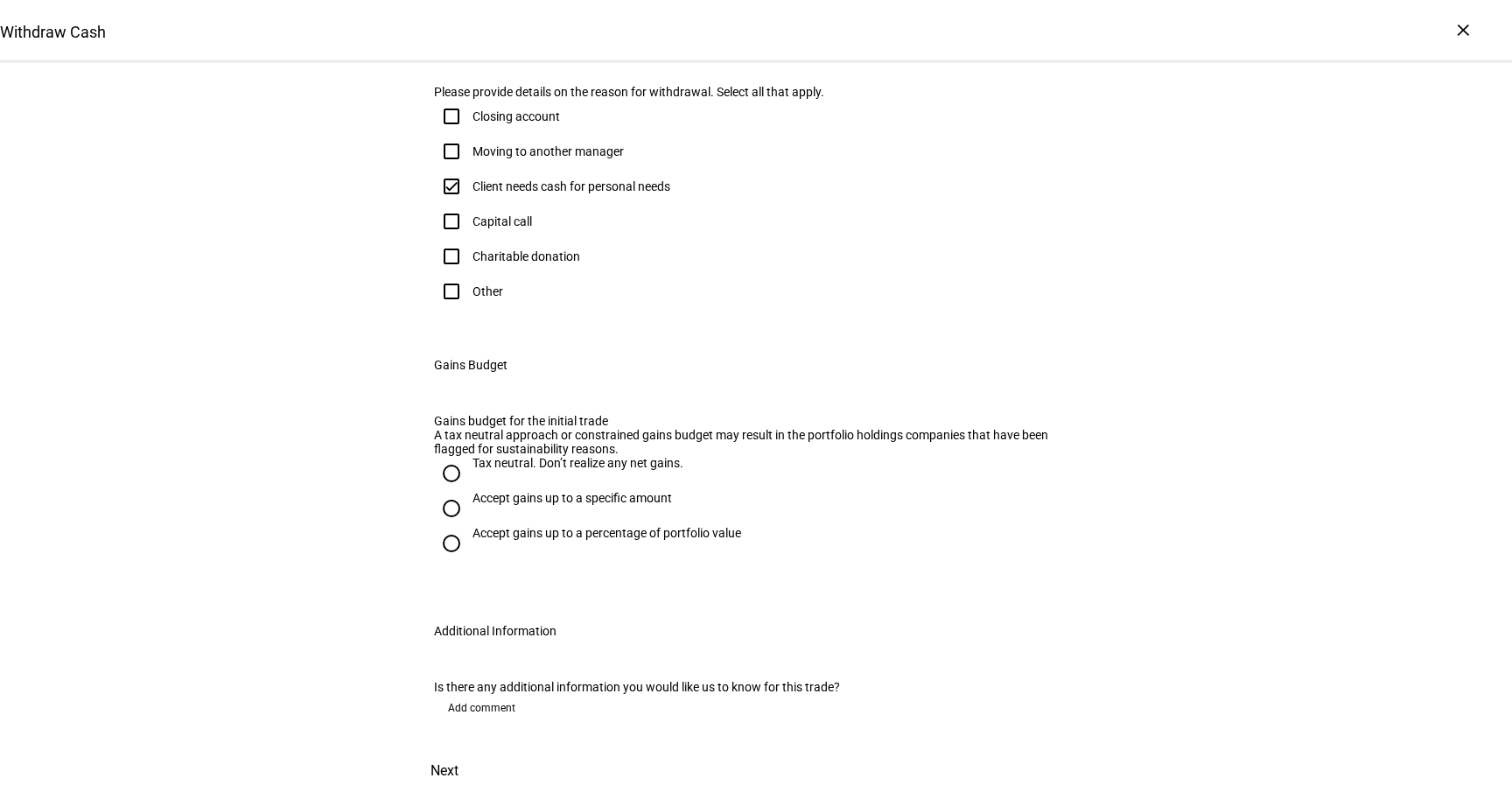
radio input "true"
click at [458, 751] on span "Next" at bounding box center [444, 772] width 28 height 42
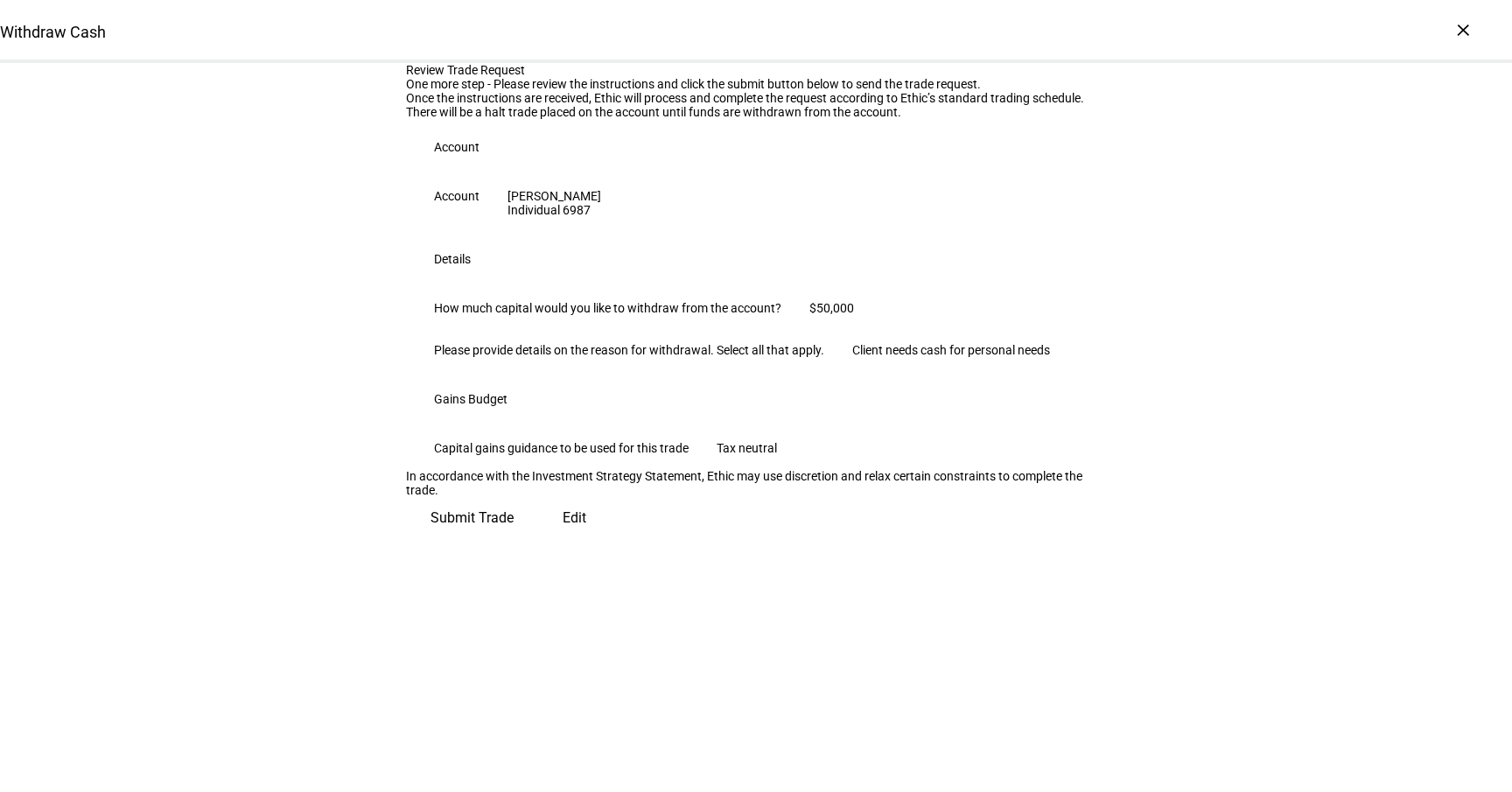
scroll to position [183, 0]
click at [514, 539] on span "Submit Trade" at bounding box center [472, 518] width 84 height 42
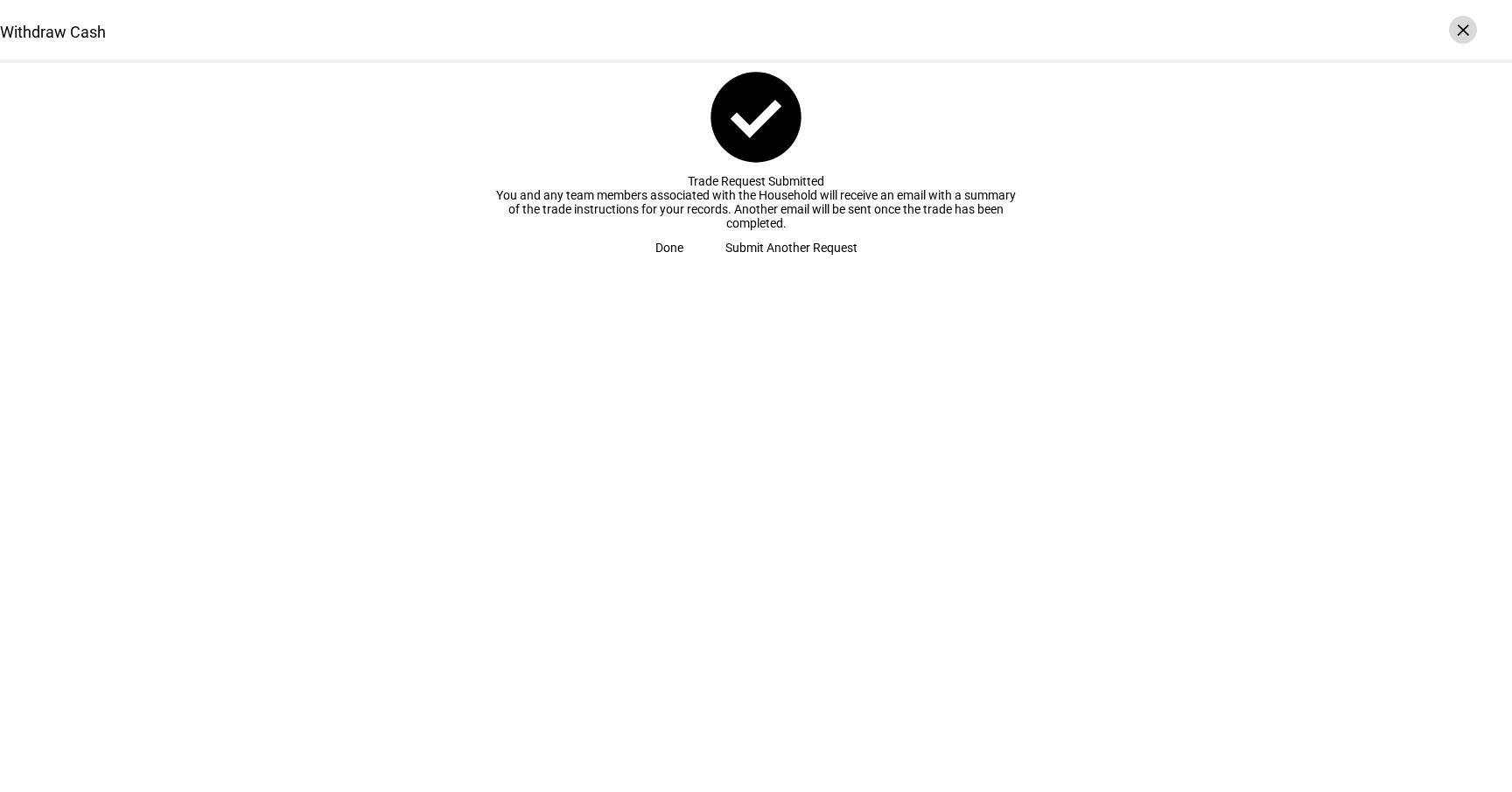
click at [1458, 27] on div "×" at bounding box center [1462, 29] width 28 height 28
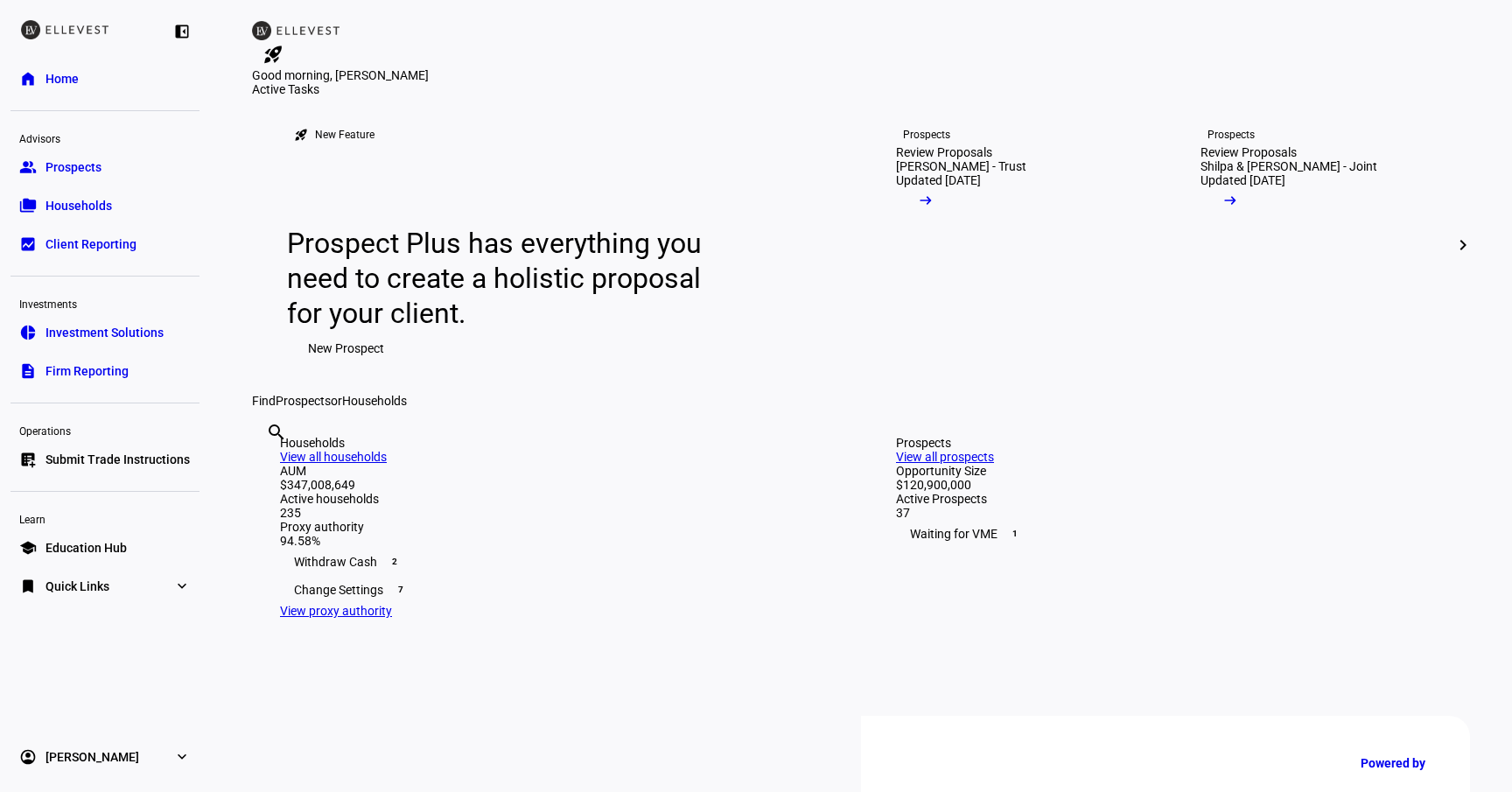
click at [106, 384] on link "description Firm Reporting" at bounding box center [105, 371] width 189 height 35
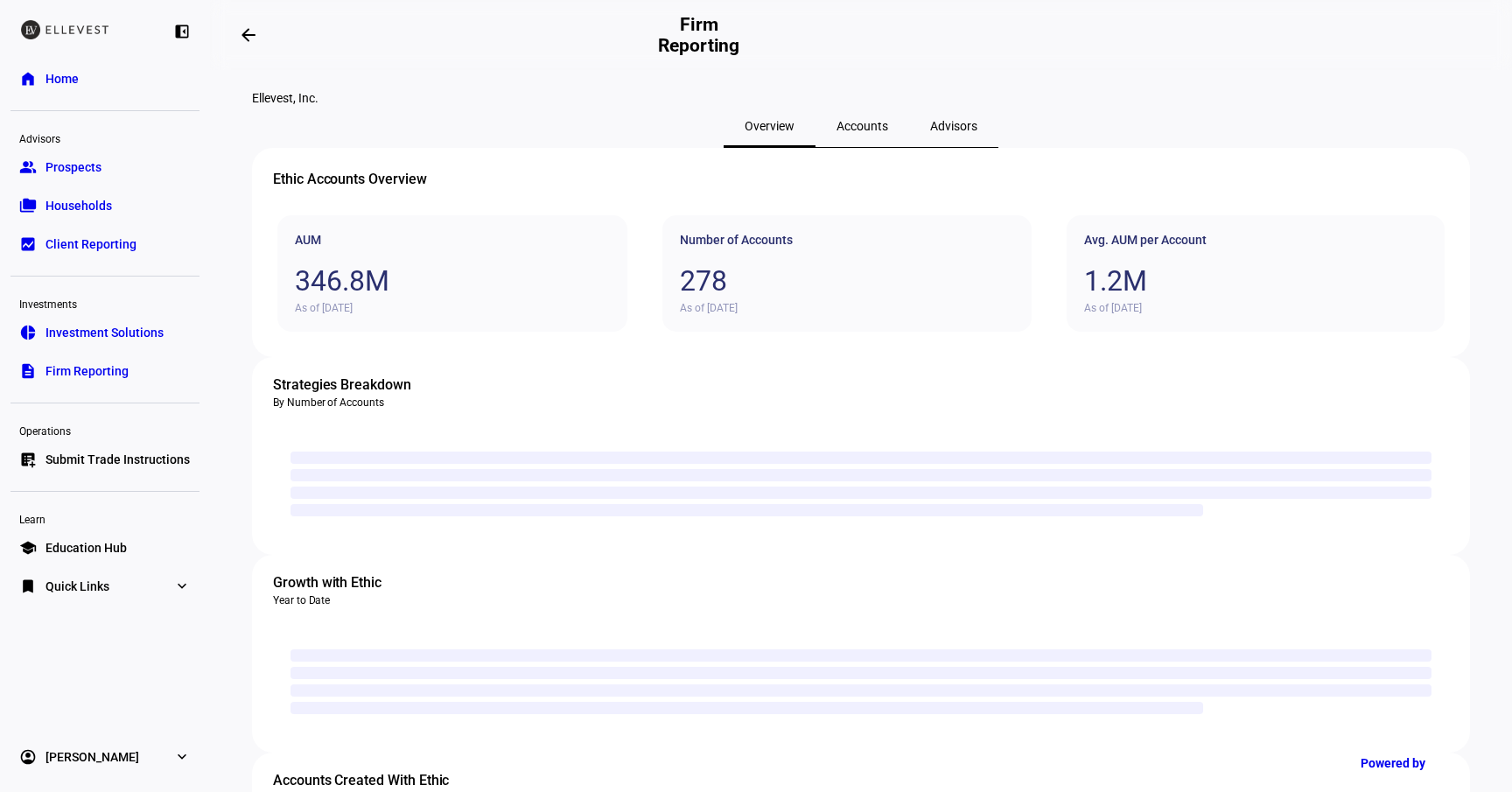
click at [876, 147] on span "Accounts" at bounding box center [863, 126] width 52 height 42
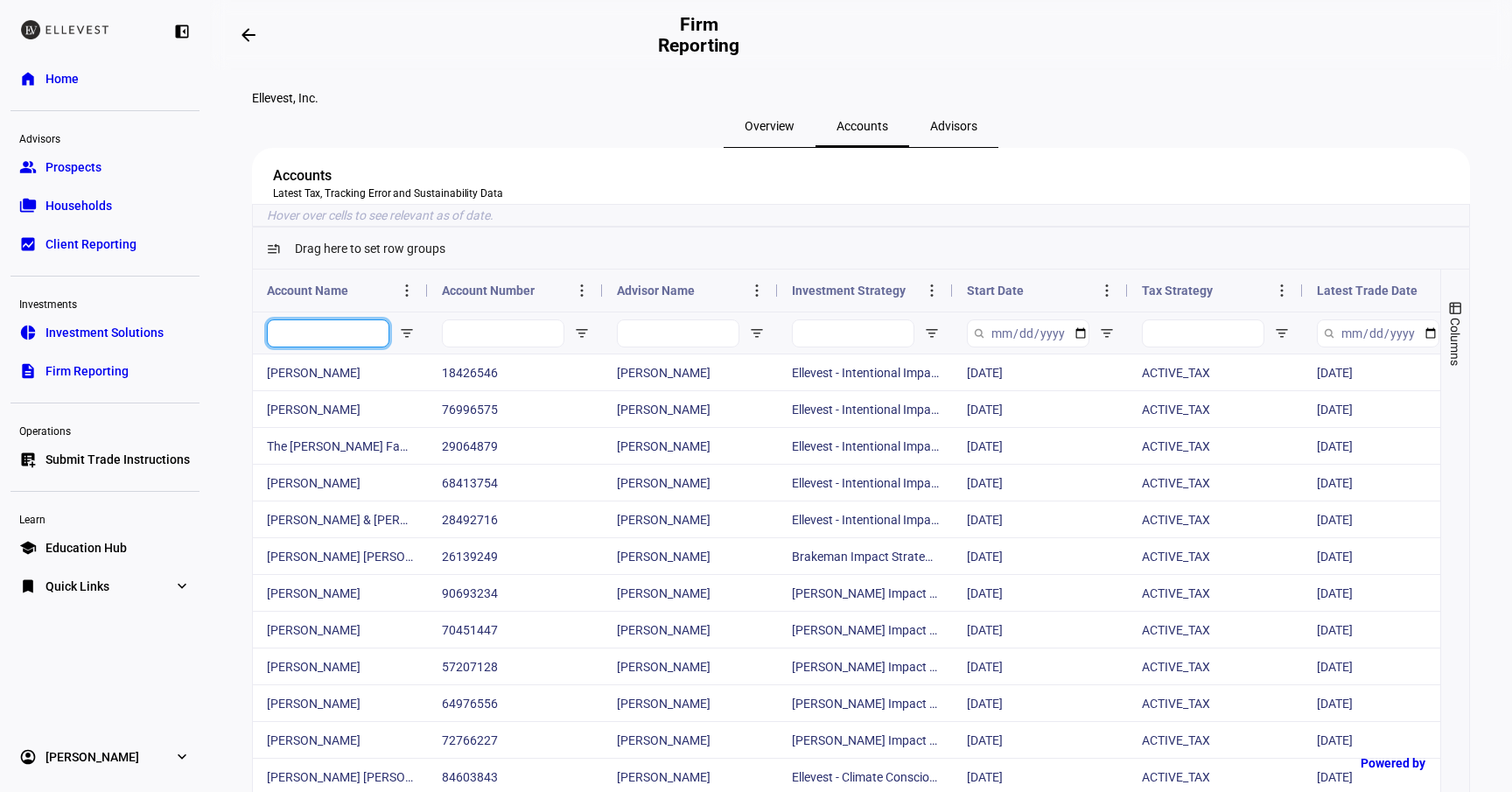
click at [349, 348] on input "Account Name Filter Input" at bounding box center [329, 333] width 123 height 28
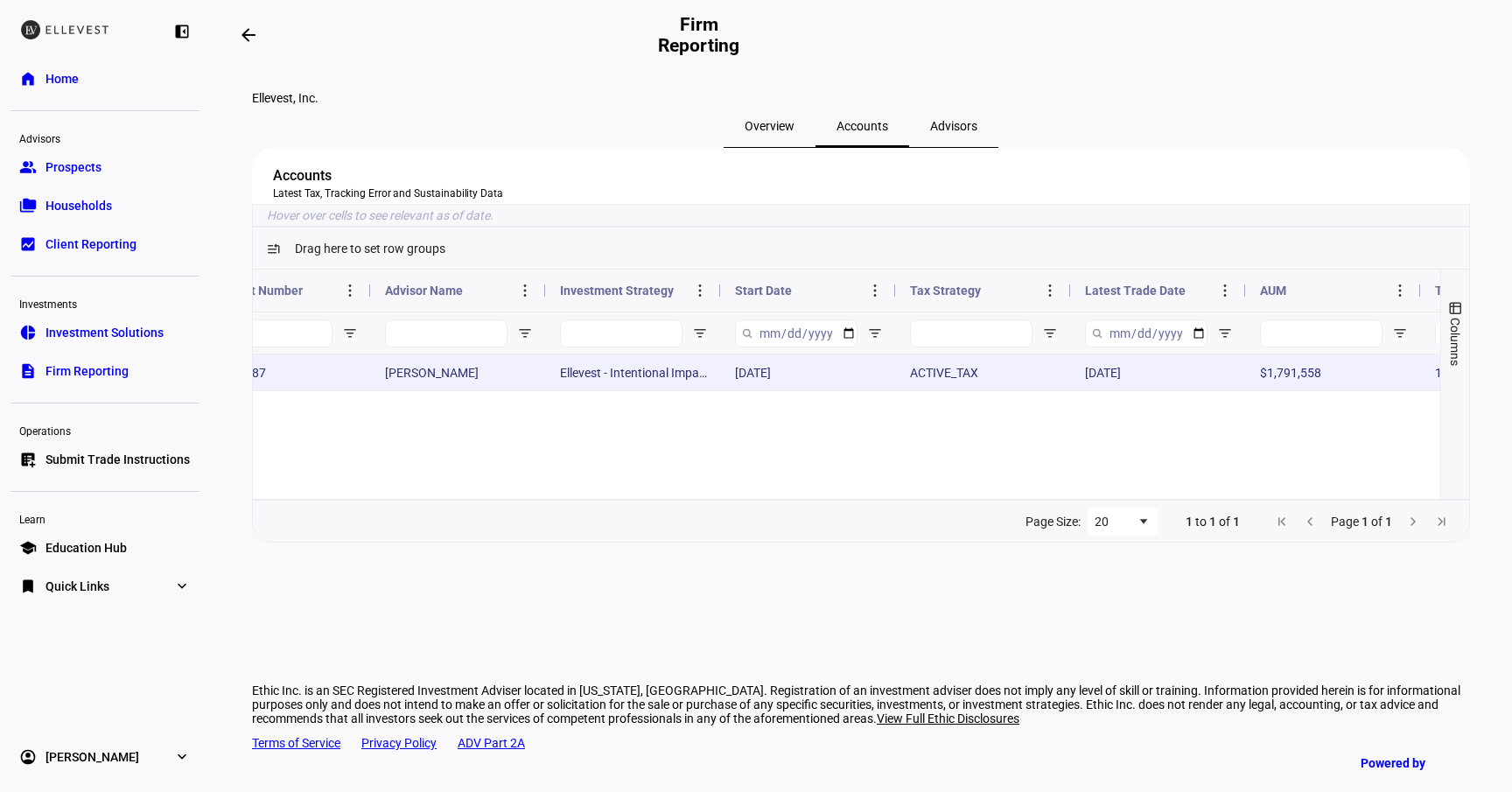
scroll to position [0, 279]
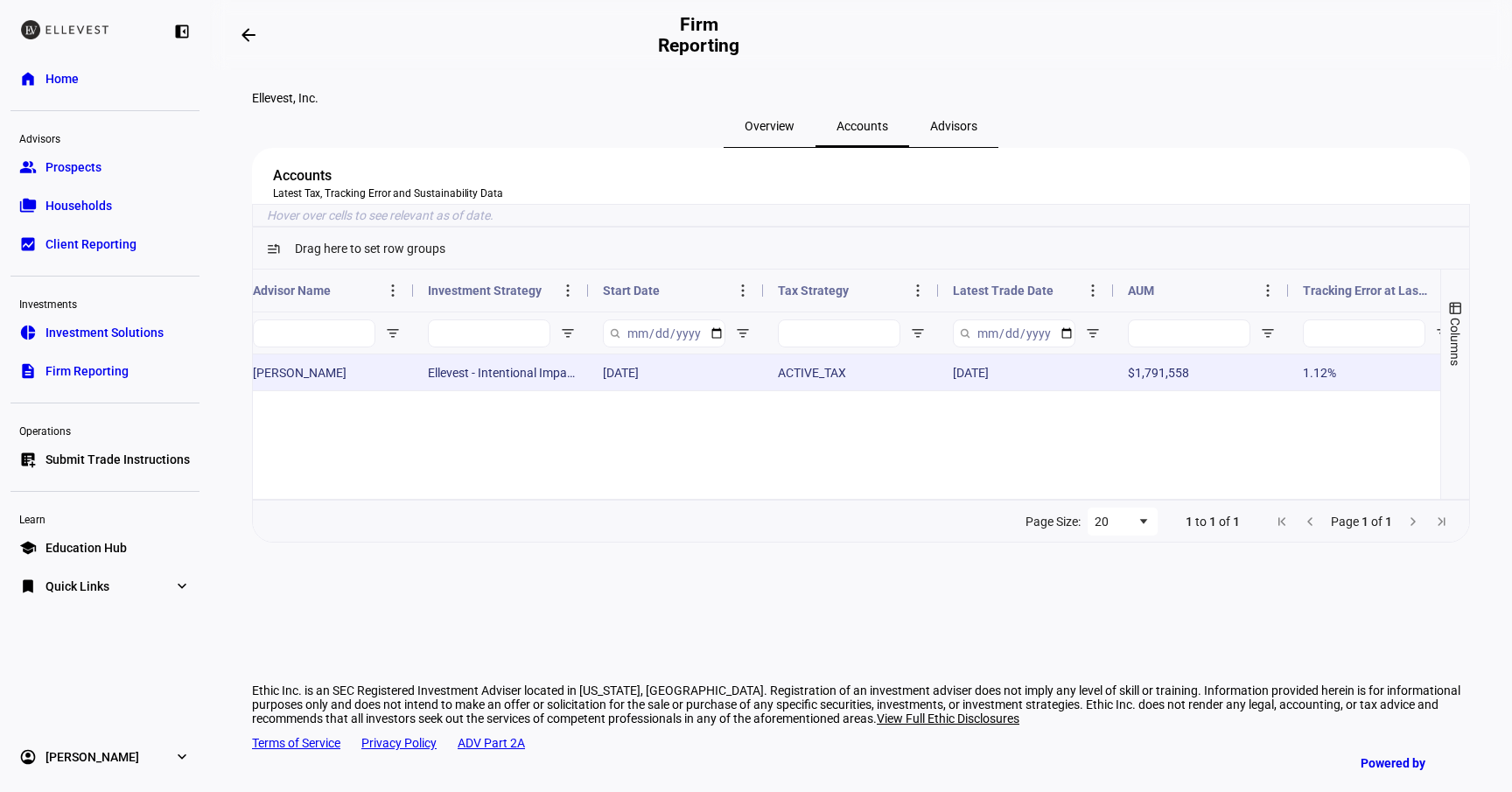
type input "nest"
click at [643, 390] on div "Jan 25, 2024" at bounding box center [676, 372] width 175 height 36
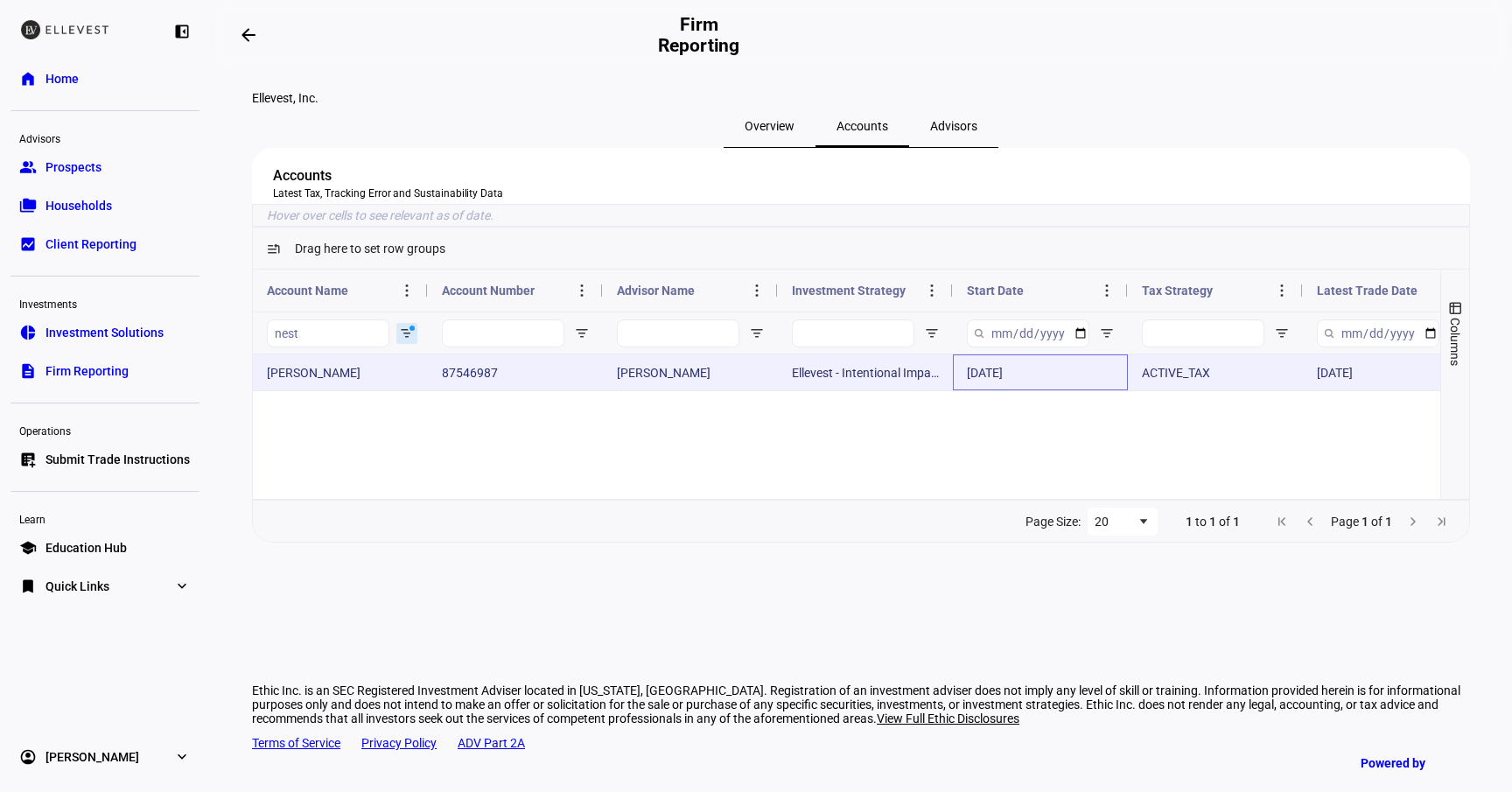
click at [333, 390] on div "Susan Kay Nestegard" at bounding box center [340, 372] width 175 height 36
click at [545, 390] on div "87546987" at bounding box center [515, 372] width 175 height 36
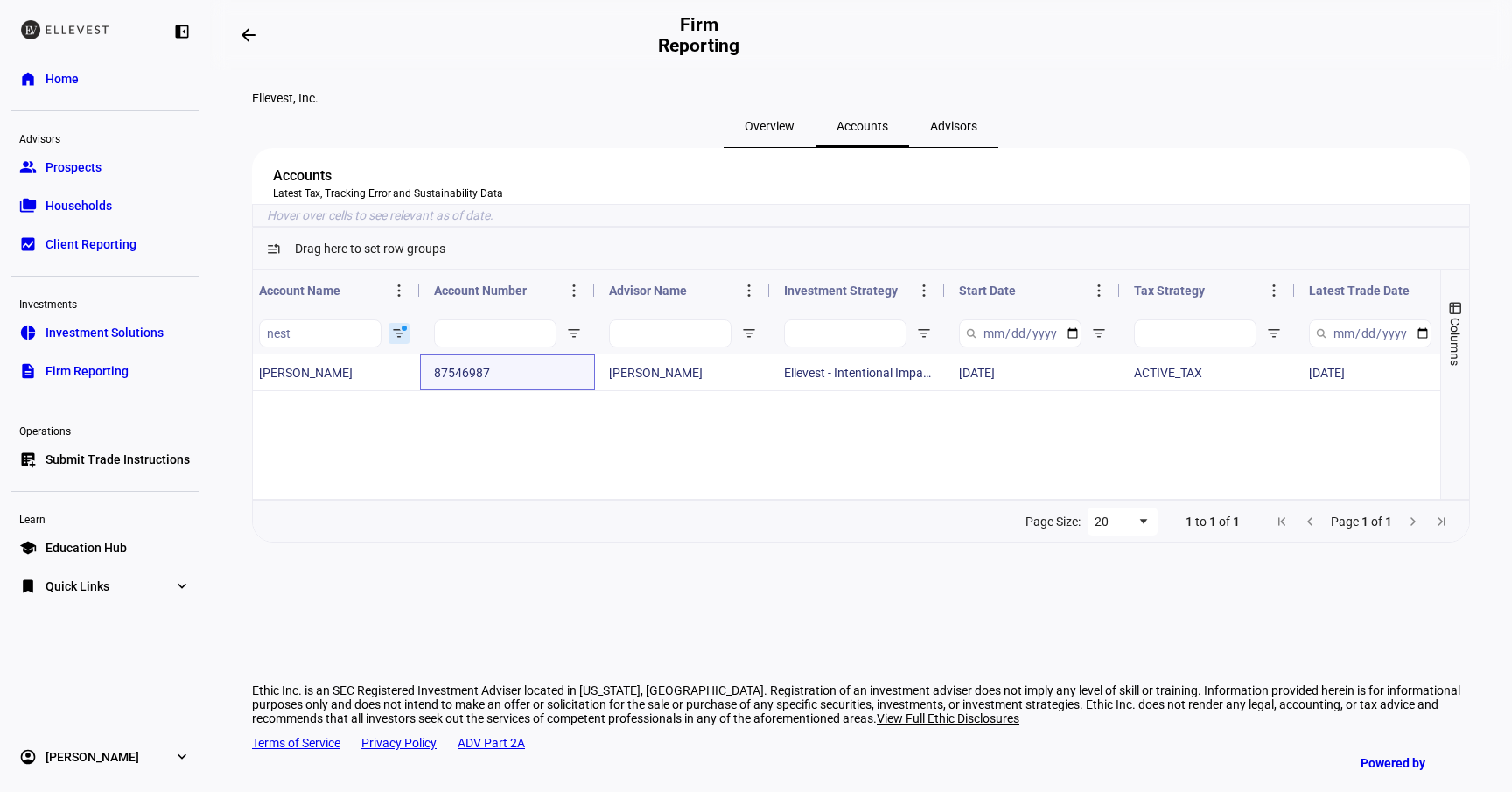
click at [409, 354] on div "nest" at bounding box center [332, 333] width 175 height 42
click at [400, 340] on span "Open Filter Menu" at bounding box center [399, 334] width 14 height 14
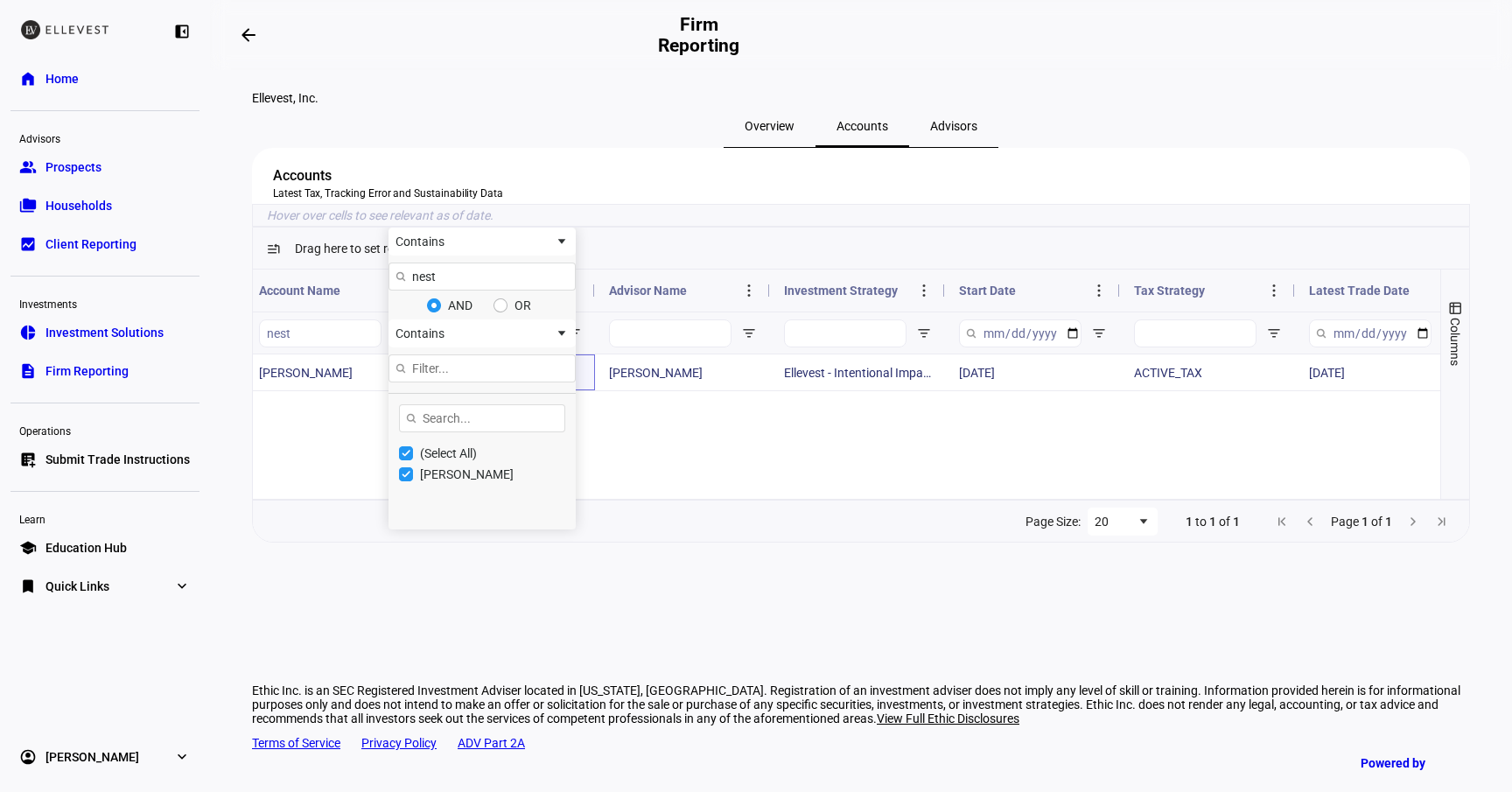
click at [781, 486] on div "87546987 Emily Green Ellevest - Intentional Impact Strategy - Active Tax - Glob…" at bounding box center [1470, 420] width 2450 height 132
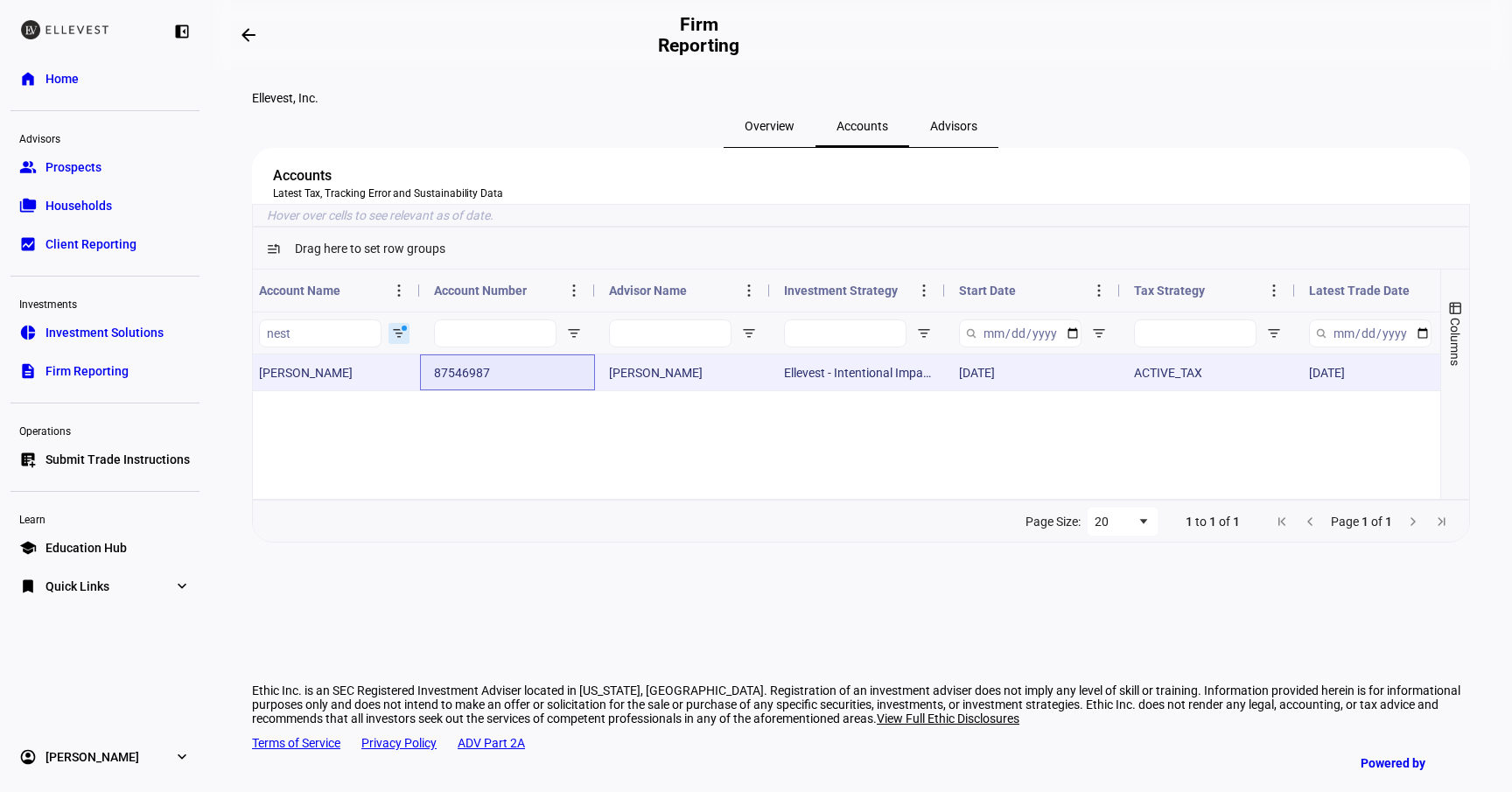
click at [745, 390] on div "Emily Green" at bounding box center [682, 372] width 175 height 36
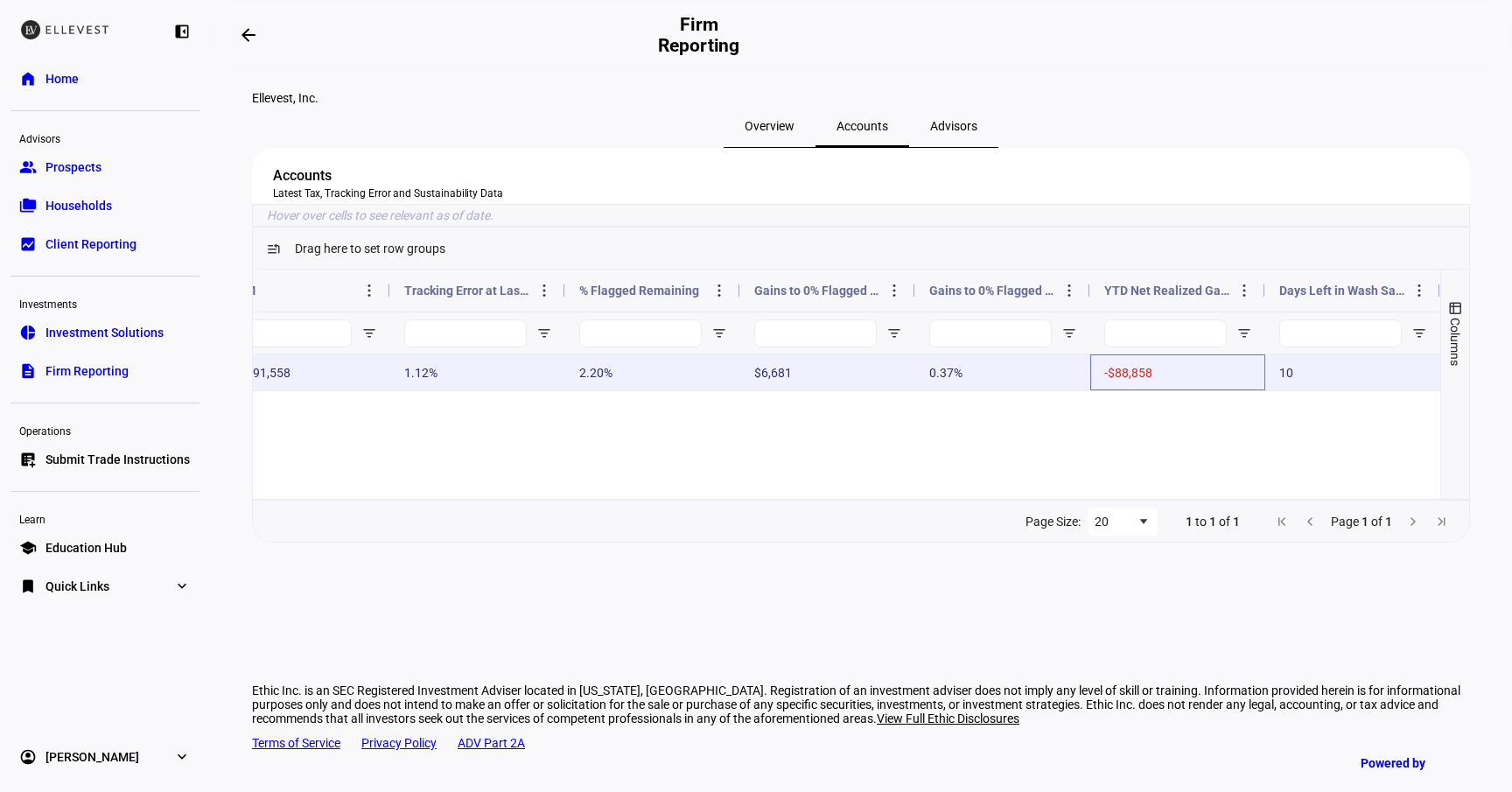
click at [1143, 380] on span "-$88,858" at bounding box center [1128, 373] width 48 height 14
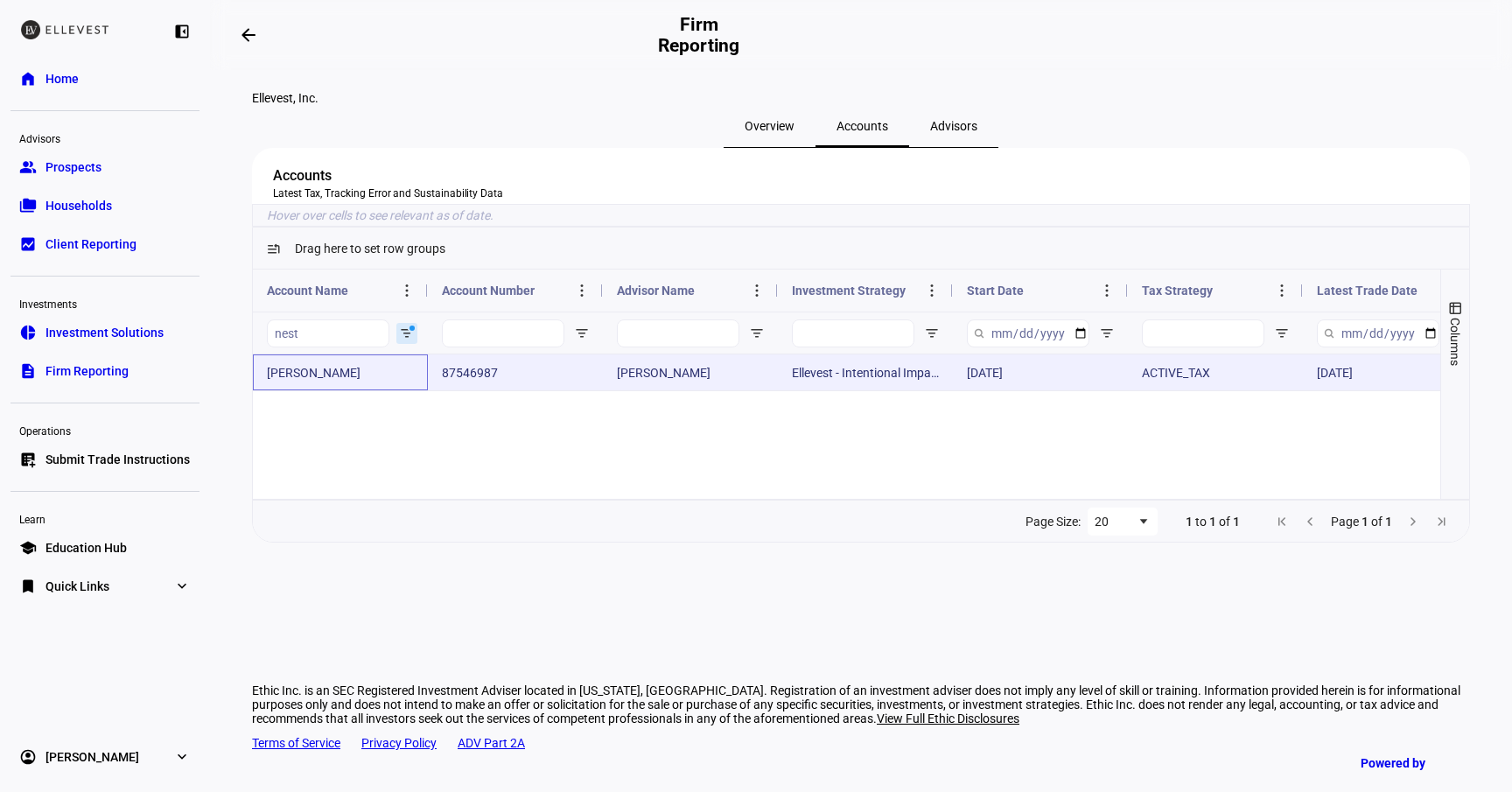
click at [390, 390] on div "Susan Kay Nestegard" at bounding box center [340, 372] width 175 height 36
click at [377, 390] on div "Susan Kay Nestegard" at bounding box center [340, 372] width 175 height 36
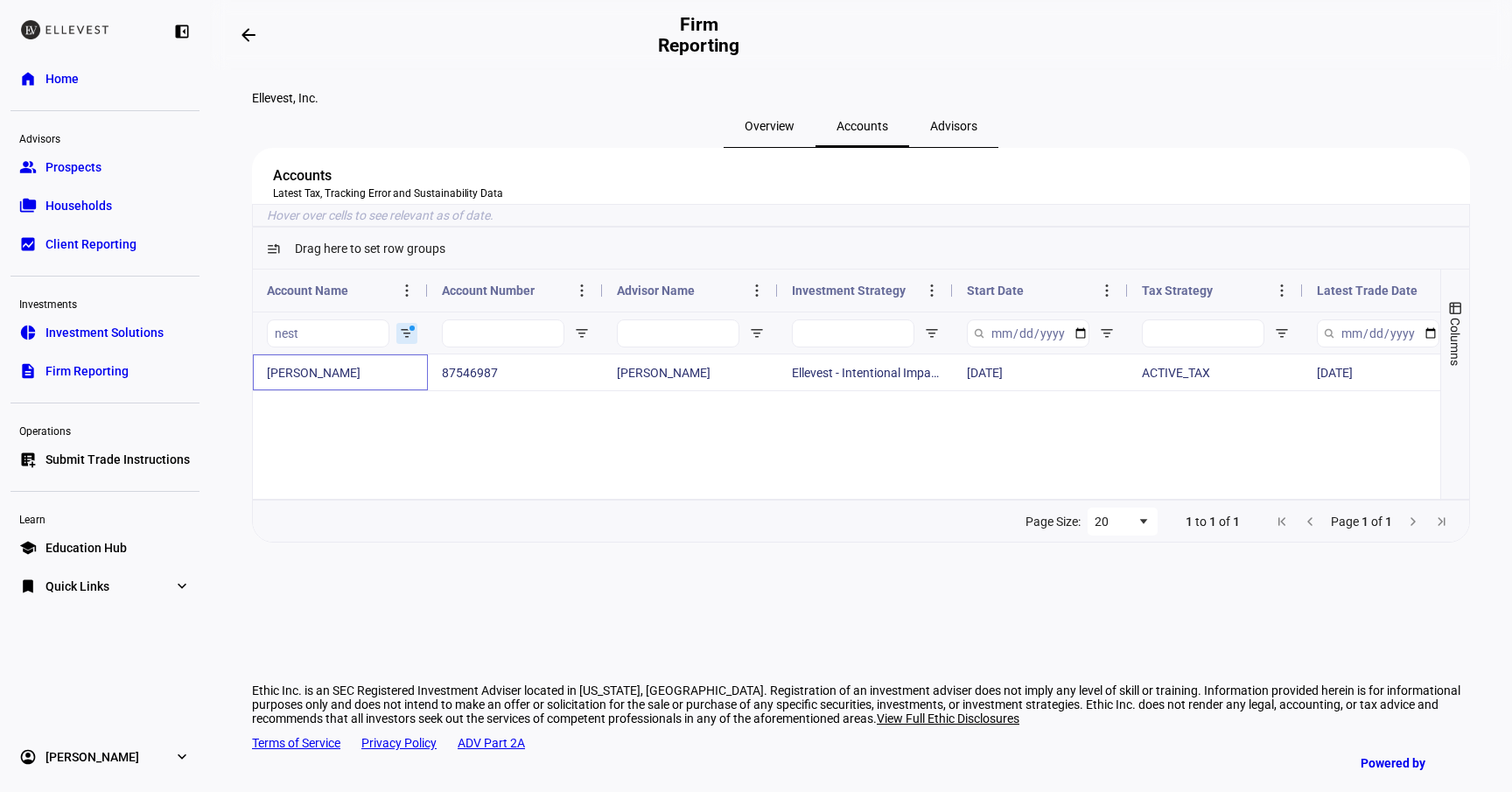
click at [121, 204] on link "folder_copy Households" at bounding box center [105, 206] width 189 height 35
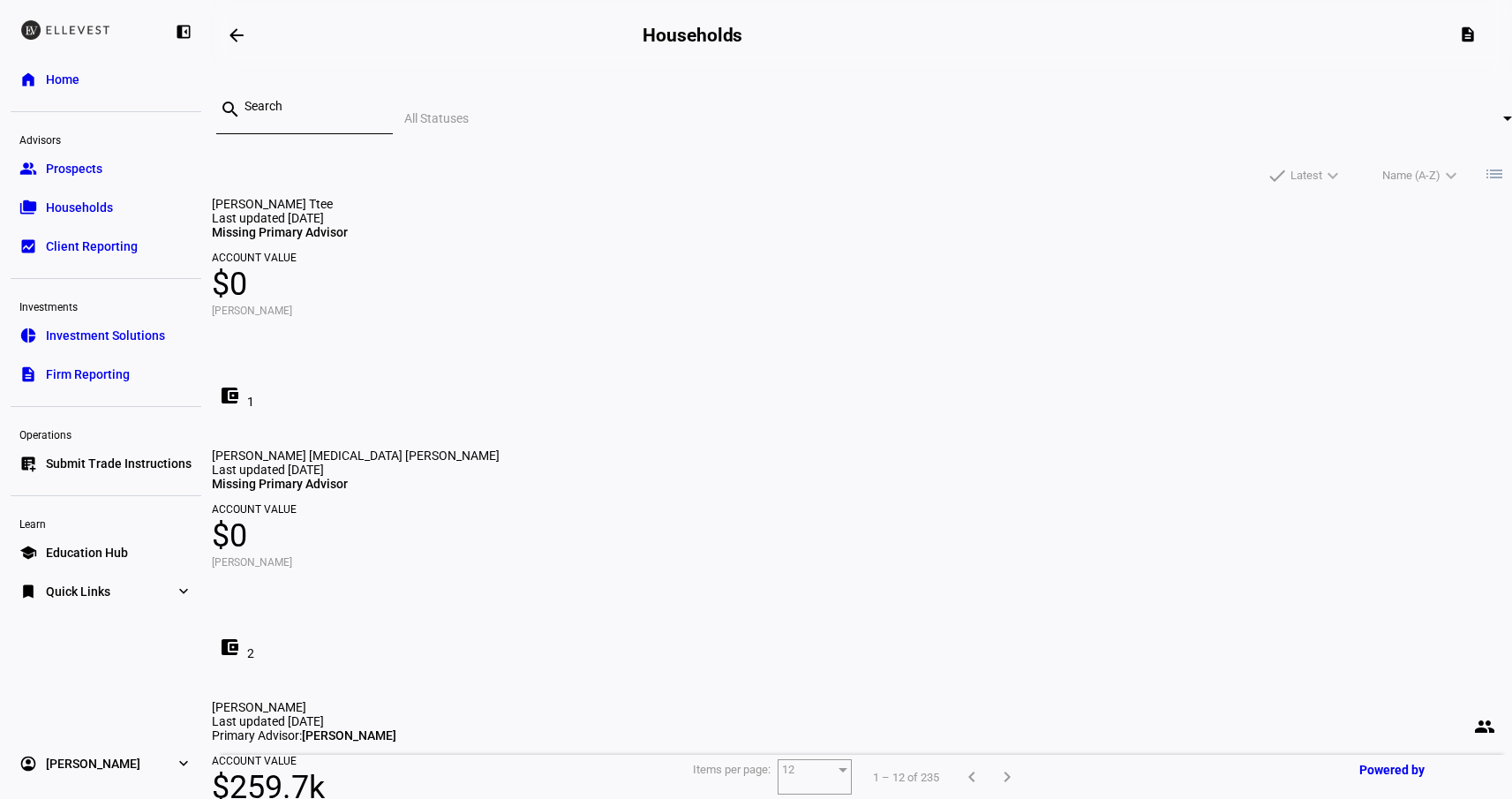
click at [379, 113] on input at bounding box center [311, 106] width 134 height 15
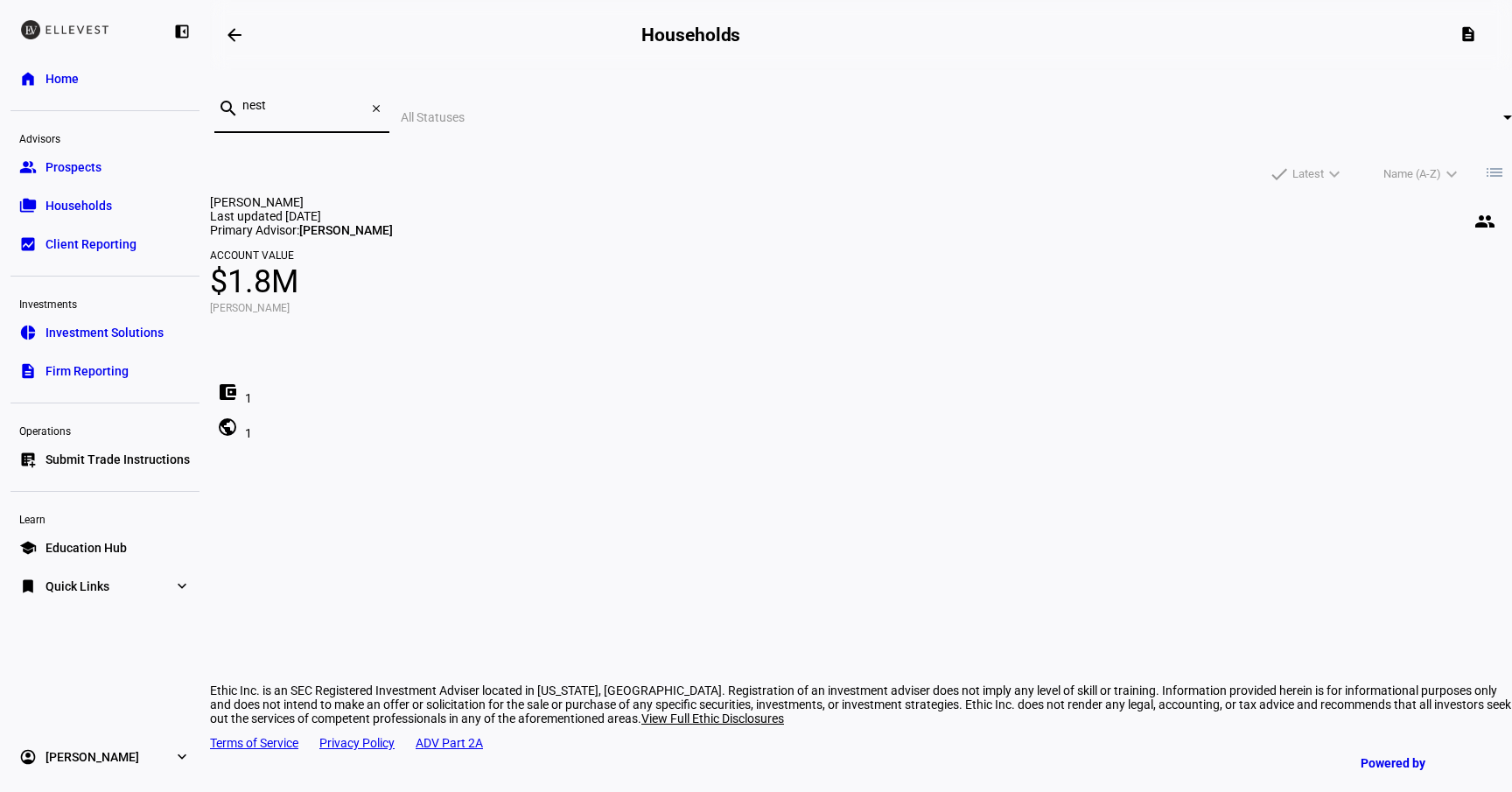
type input "nest"
click at [530, 291] on span "$1.8M" at bounding box center [861, 282] width 1302 height 42
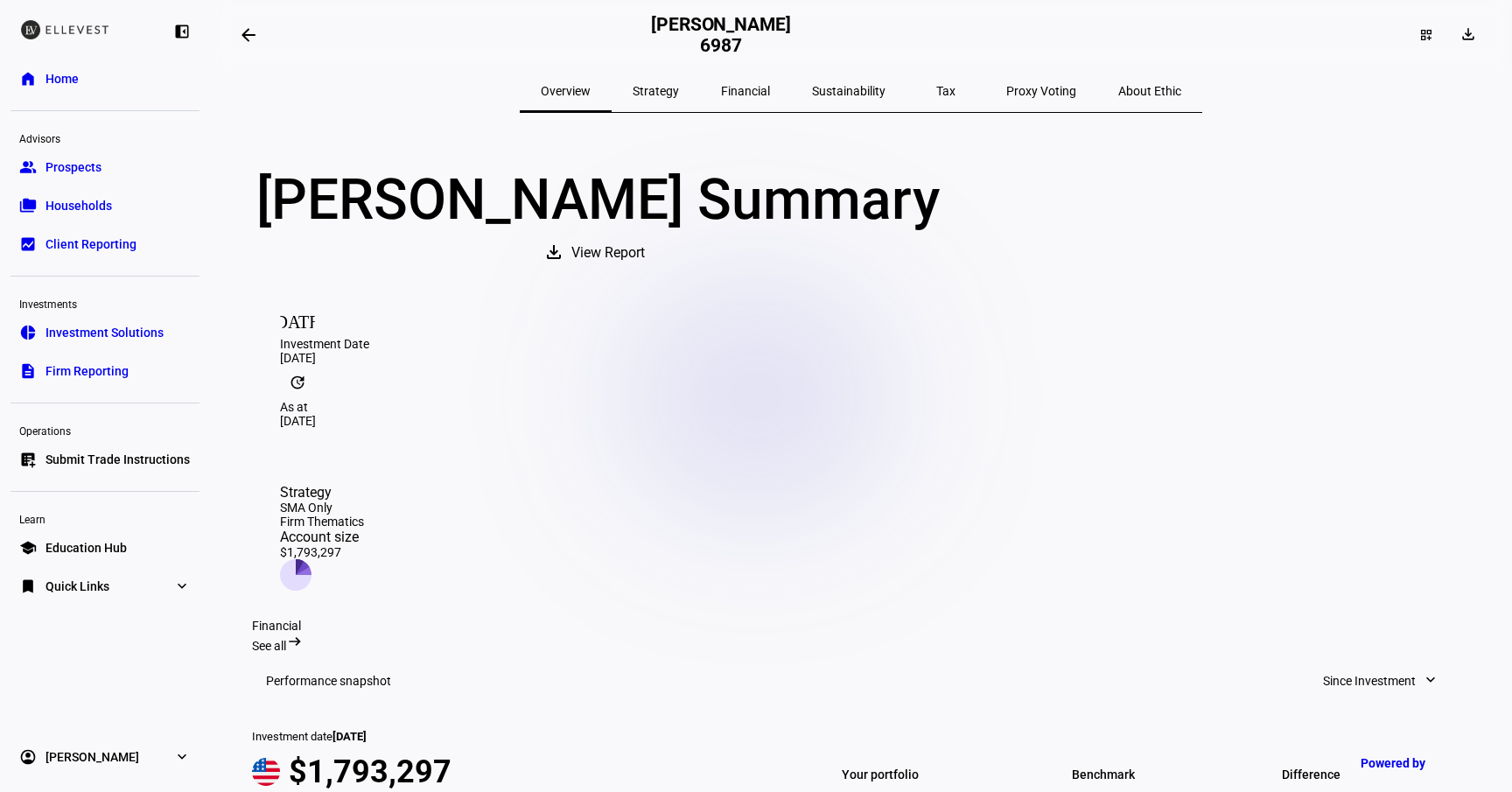
click at [937, 90] on span "Tax" at bounding box center [946, 90] width 19 height 12
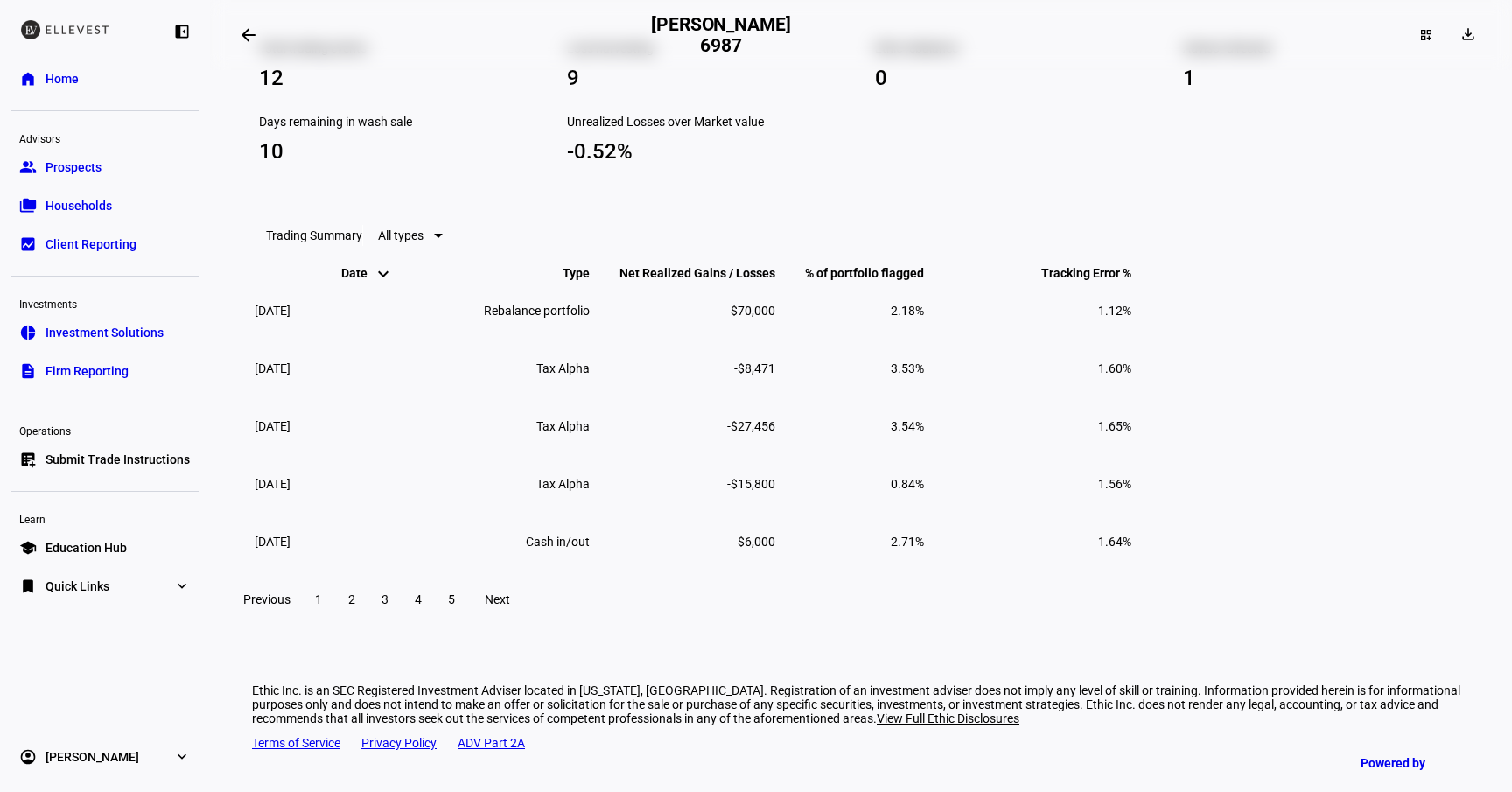
click at [355, 603] on span "2" at bounding box center [352, 600] width 7 height 14
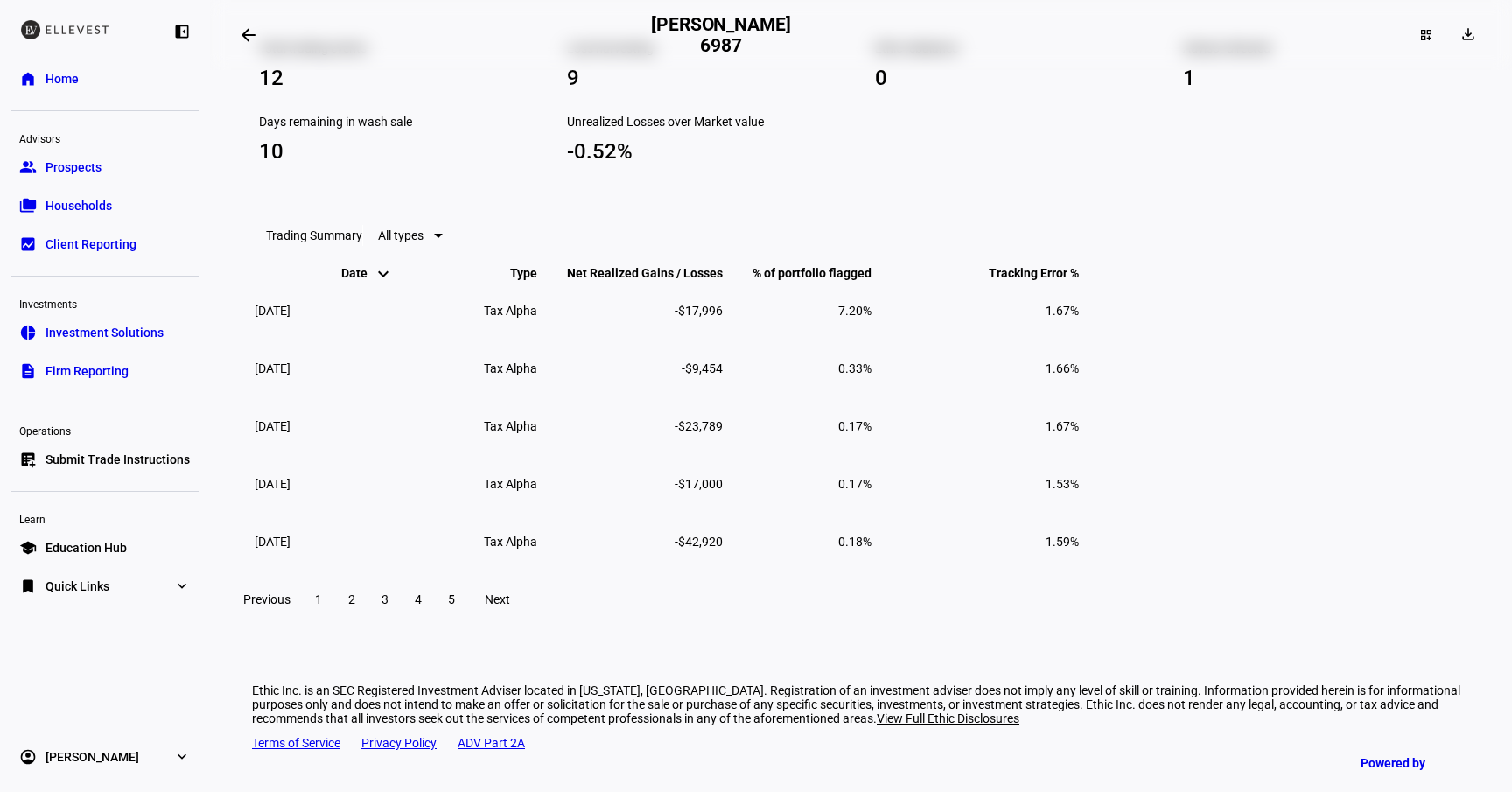
click at [334, 603] on span at bounding box center [318, 600] width 32 height 42
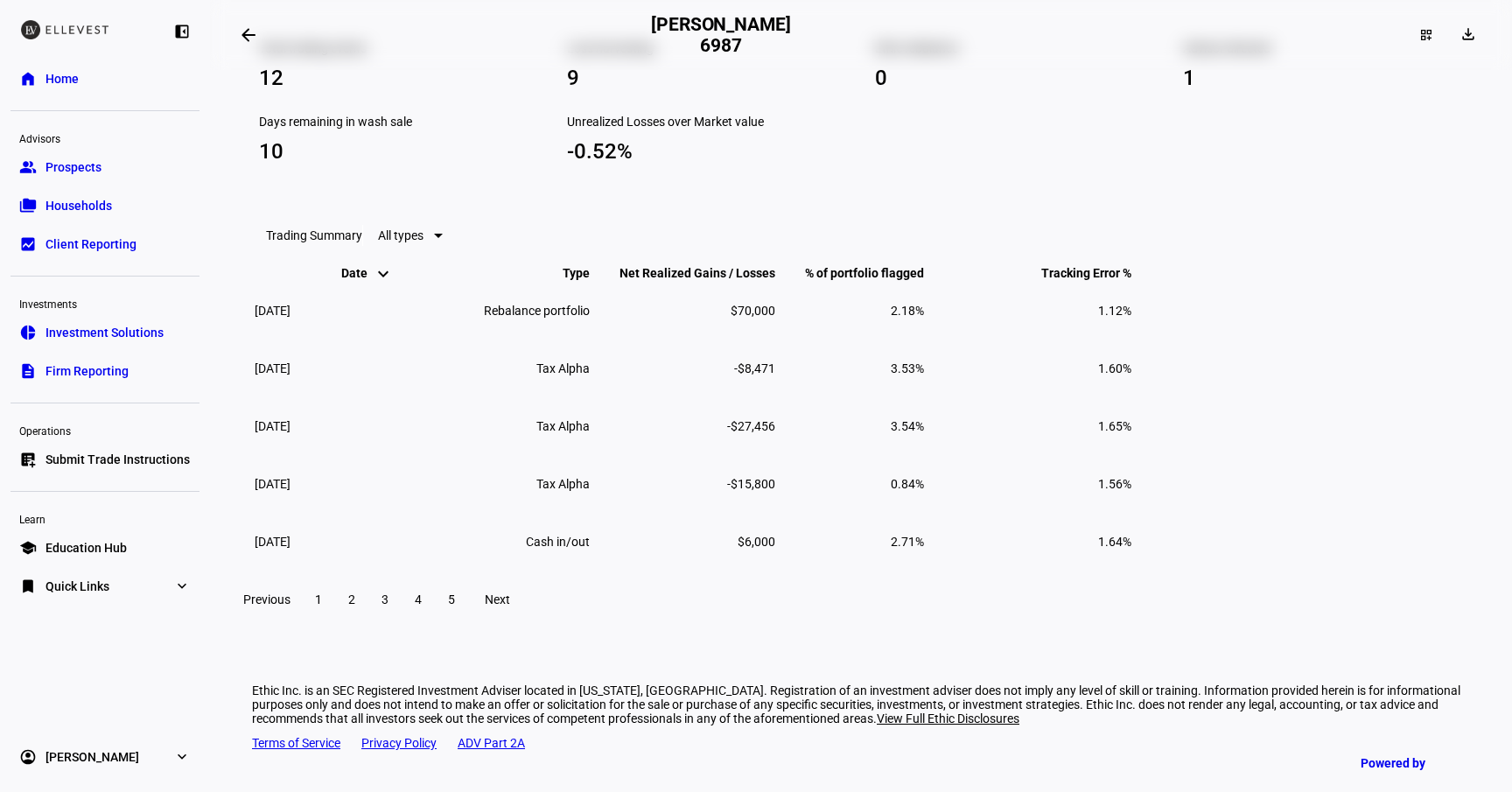
click at [368, 604] on span at bounding box center [352, 600] width 32 height 42
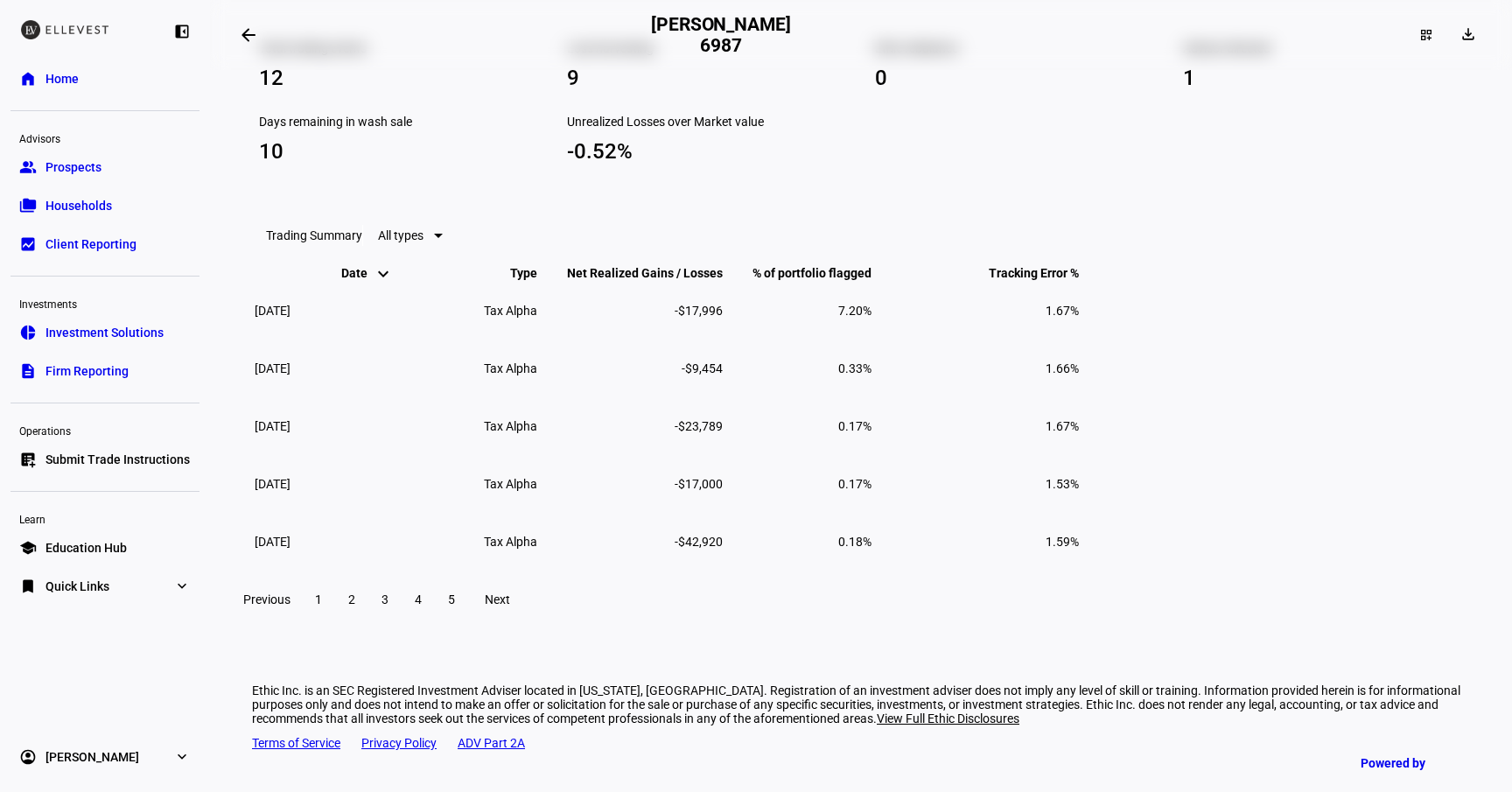
click at [401, 605] on span at bounding box center [384, 600] width 32 height 42
click at [422, 605] on span "4" at bounding box center [418, 600] width 7 height 14
click at [334, 604] on span at bounding box center [318, 600] width 32 height 42
